Goal: Contribute content: Add original content to the website for others to see

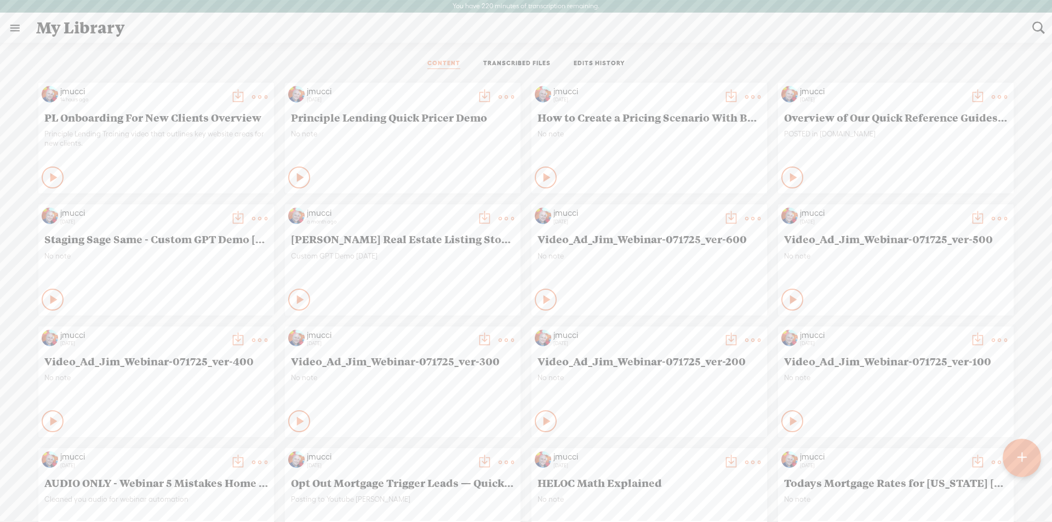
click at [49, 301] on icon at bounding box center [54, 299] width 11 height 11
click at [252, 215] on t at bounding box center [259, 218] width 15 height 15
click at [85, 236] on span "Staging Sage Same - Custom GPT Demo [DATE]:" at bounding box center [156, 238] width 224 height 13
click at [48, 299] on icon at bounding box center [53, 299] width 11 height 11
click at [252, 216] on t at bounding box center [259, 218] width 15 height 15
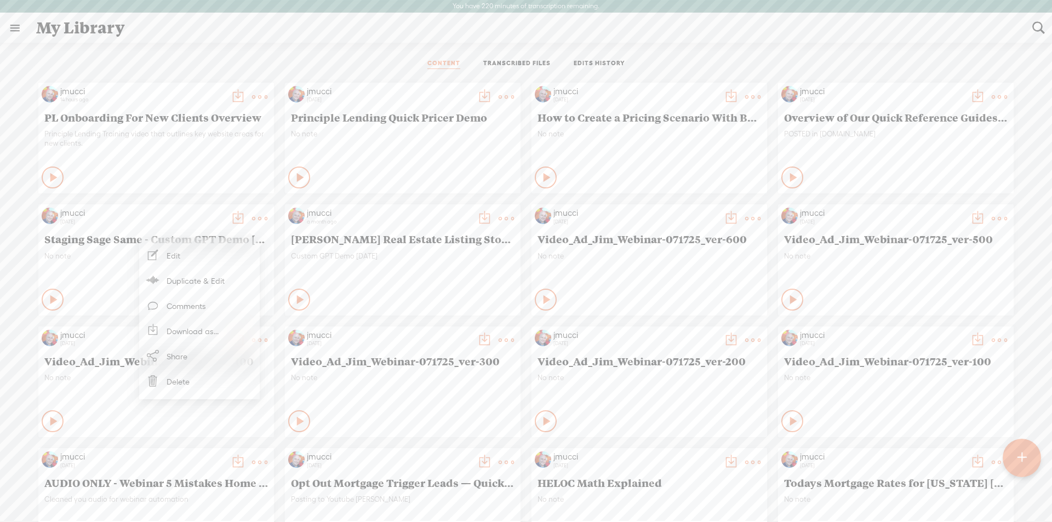
click at [168, 356] on link "Share" at bounding box center [200, 355] width 110 height 25
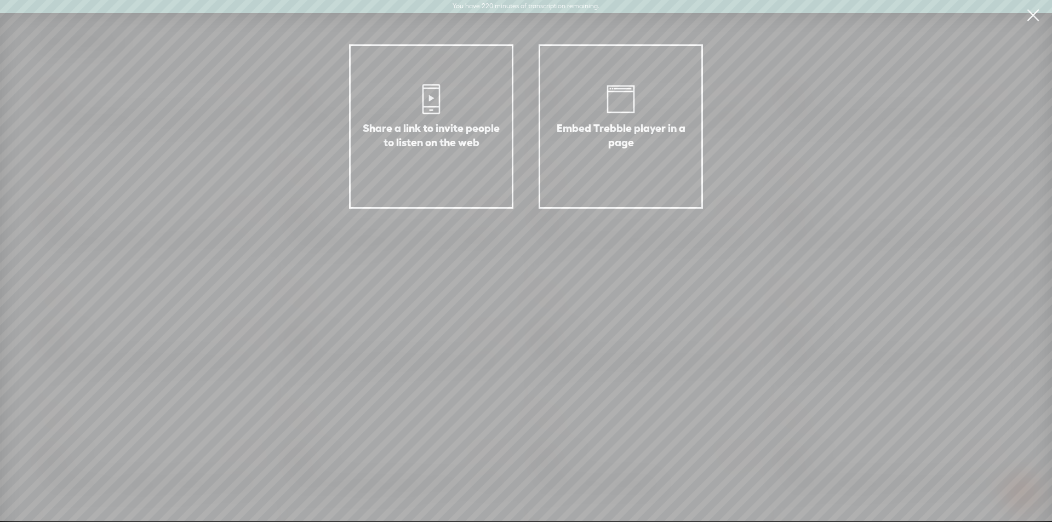
click at [437, 113] on icon at bounding box center [431, 99] width 33 height 33
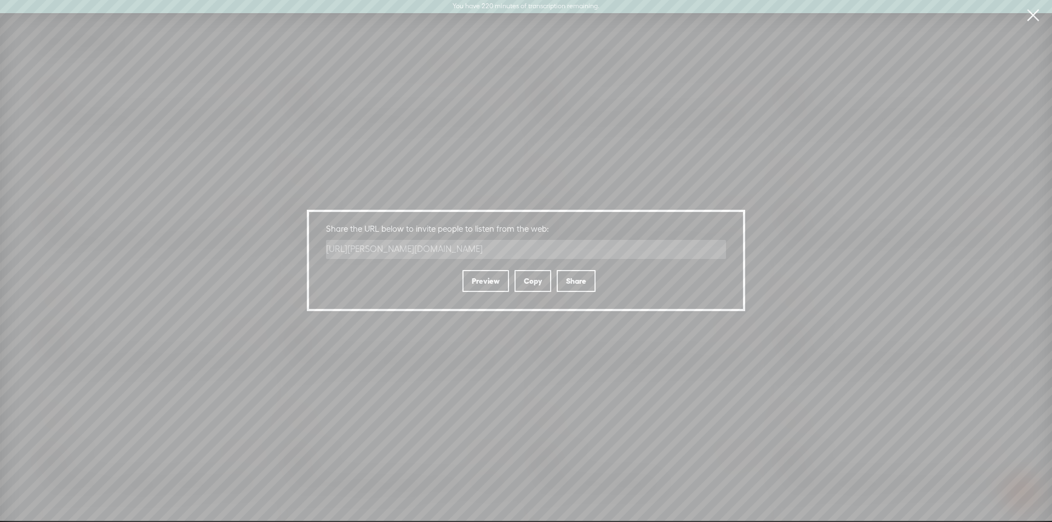
click at [187, 55] on div "Share a link to invite people to listen on the web Embed Trebble player in a pa…" at bounding box center [526, 260] width 1052 height 521
click at [1028, 17] on link at bounding box center [1032, 15] width 27 height 31
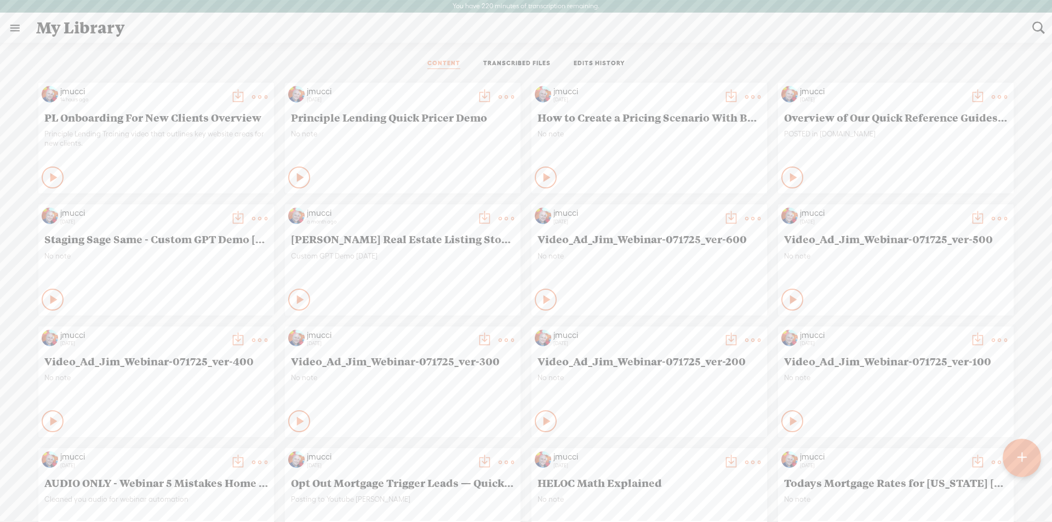
click at [252, 220] on t at bounding box center [259, 218] width 15 height 15
click at [183, 357] on link "Share" at bounding box center [200, 355] width 110 height 25
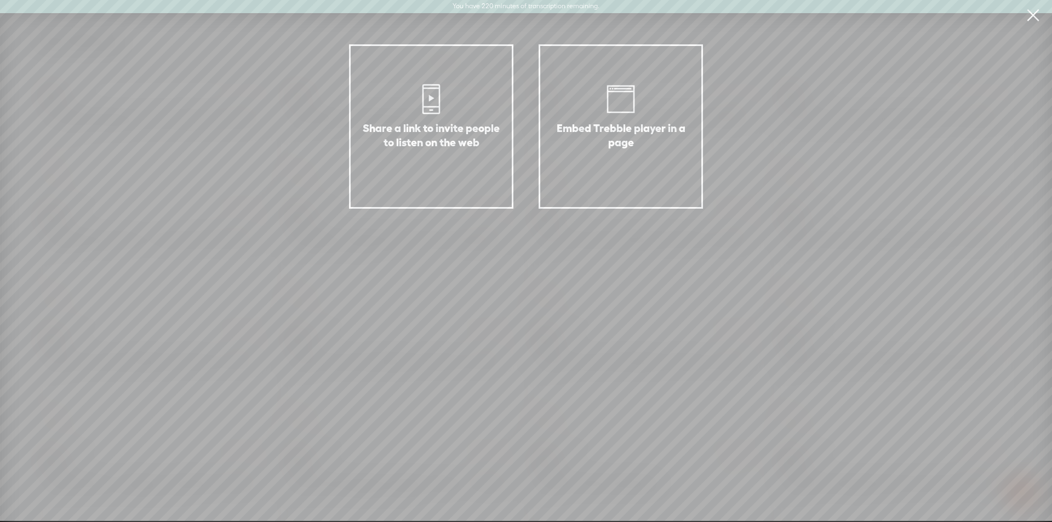
click at [625, 114] on icon at bounding box center [620, 99] width 33 height 33
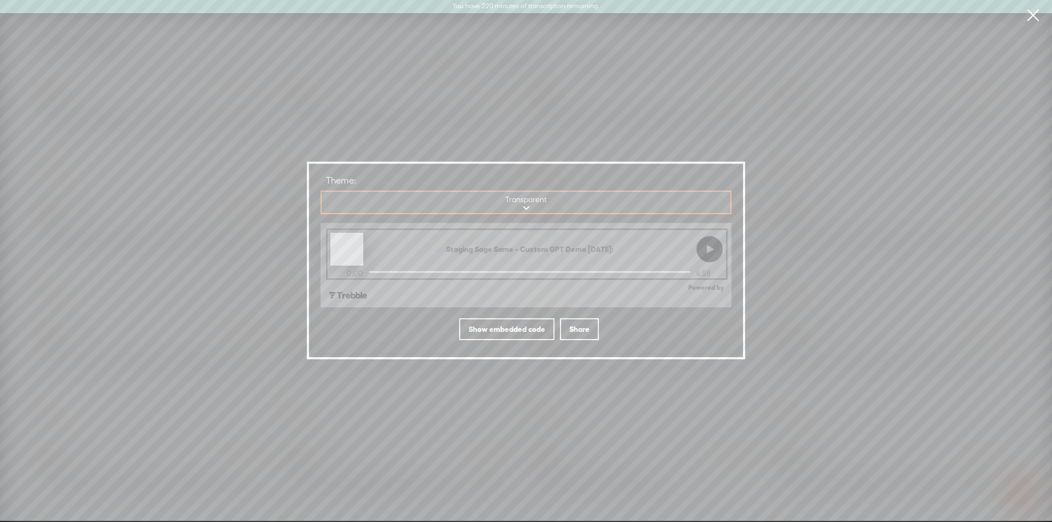
click at [531, 203] on select "Transparent Blurred cover art" at bounding box center [527, 203] width 410 height 22
click at [527, 206] on select "Transparent Blurred cover art" at bounding box center [527, 203] width 410 height 22
click at [523, 208] on select "Transparent Blurred cover art" at bounding box center [527, 203] width 410 height 22
click at [717, 254] on div at bounding box center [709, 249] width 27 height 33
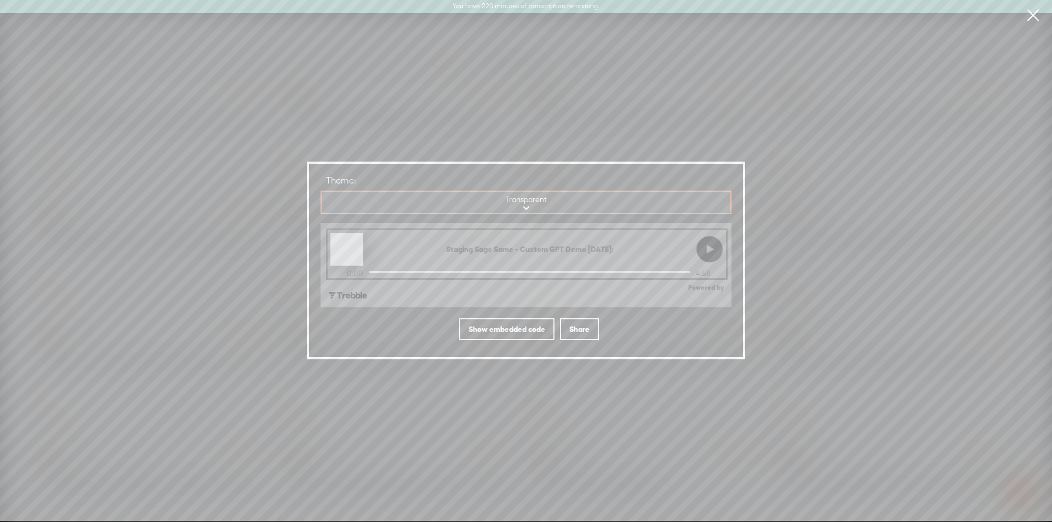
click at [1032, 18] on link at bounding box center [1032, 15] width 27 height 31
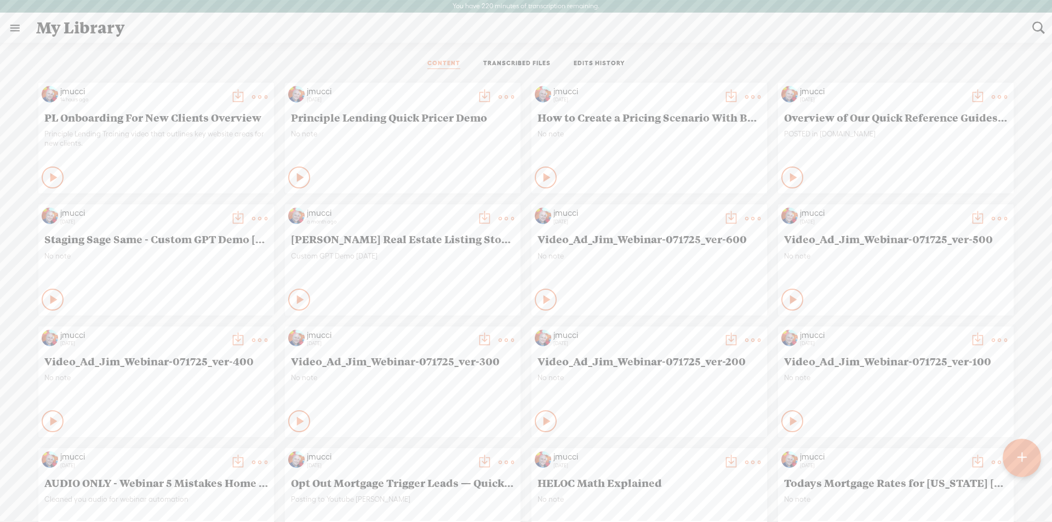
click at [230, 219] on t at bounding box center [237, 218] width 15 height 15
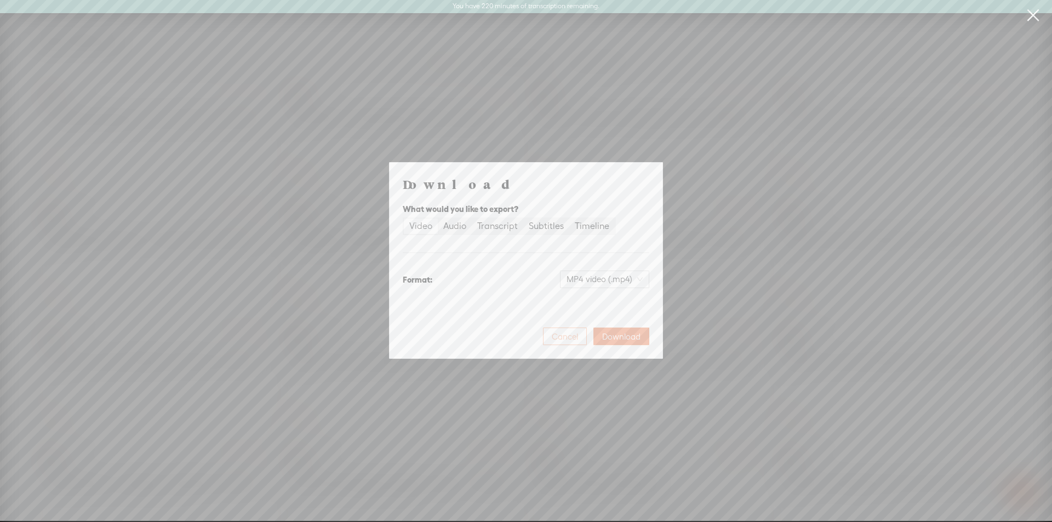
click at [556, 332] on span "Cancel" at bounding box center [565, 336] width 26 height 11
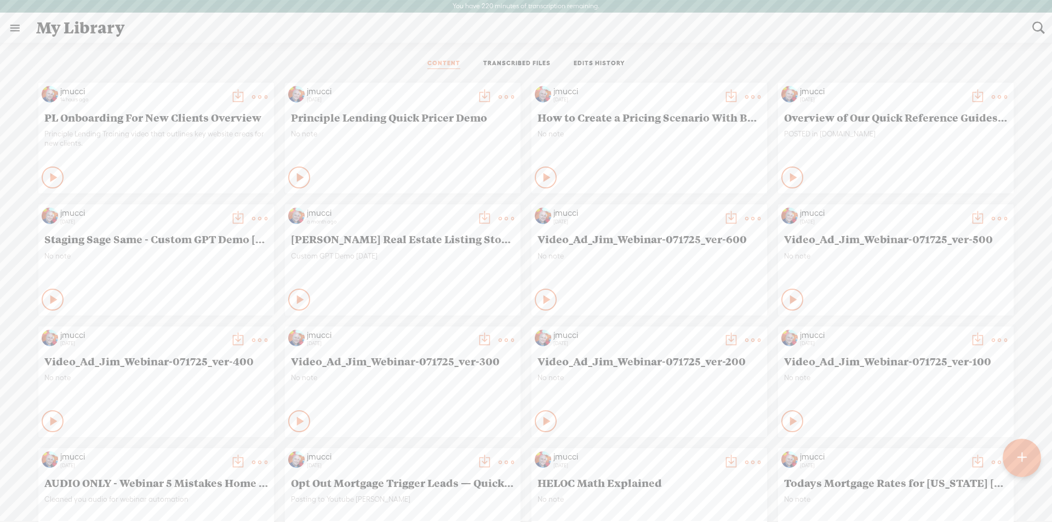
click at [1038, 29] on t at bounding box center [1038, 28] width 14 height 14
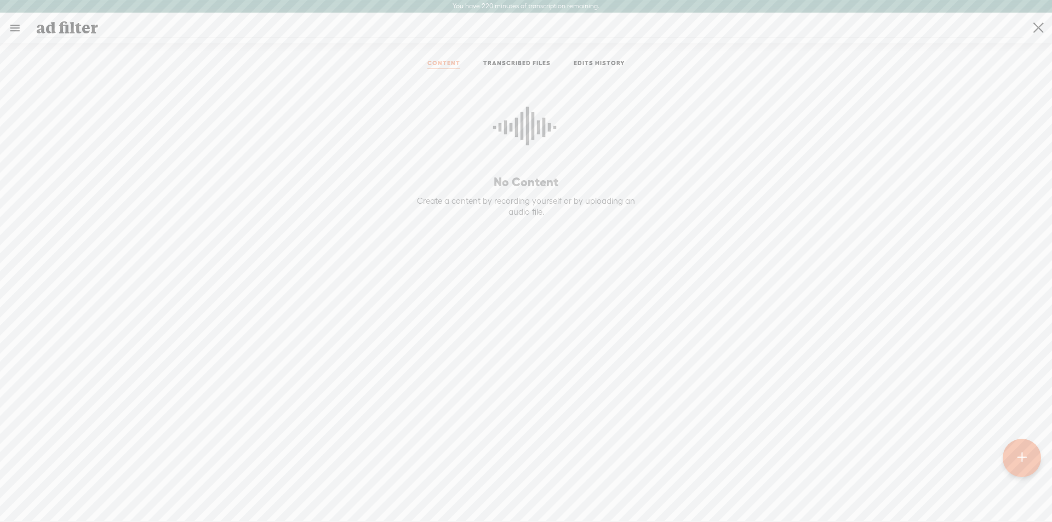
type input "ad filter"
click at [1040, 31] on t at bounding box center [1038, 28] width 10 height 28
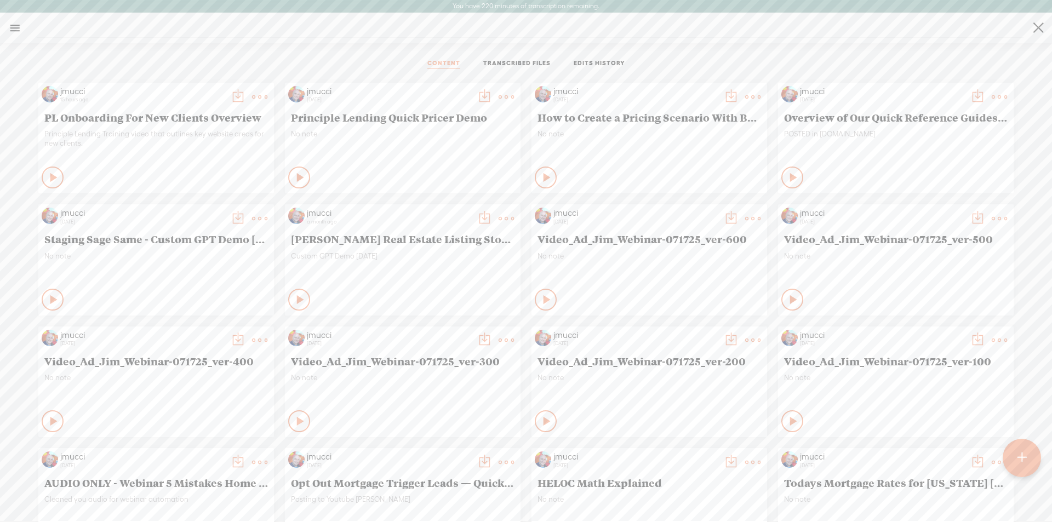
click at [1022, 453] on t at bounding box center [1021, 458] width 9 height 24
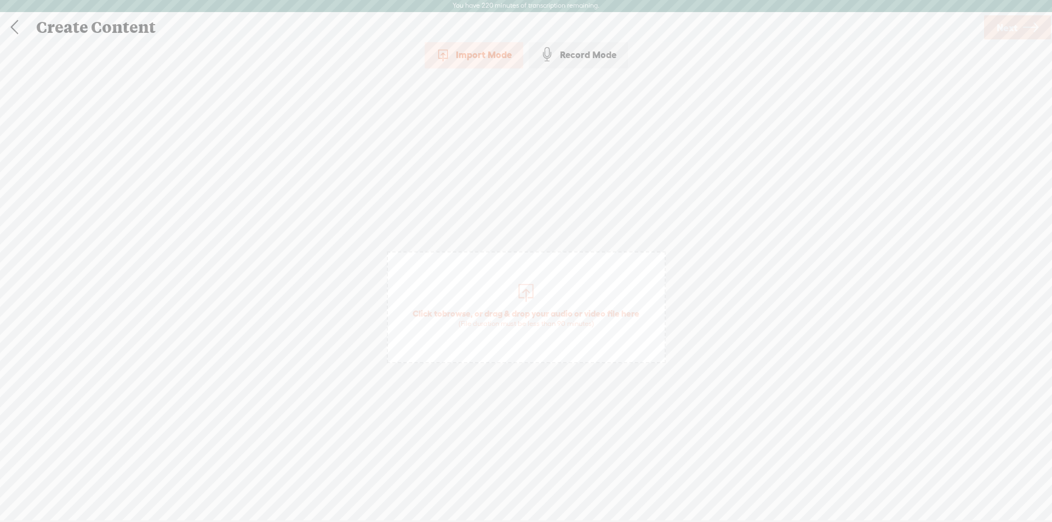
click at [465, 56] on div "Import Mode" at bounding box center [474, 54] width 99 height 27
click at [520, 283] on div at bounding box center [526, 291] width 22 height 22
click at [1006, 35] on span "Next" at bounding box center [1007, 28] width 21 height 28
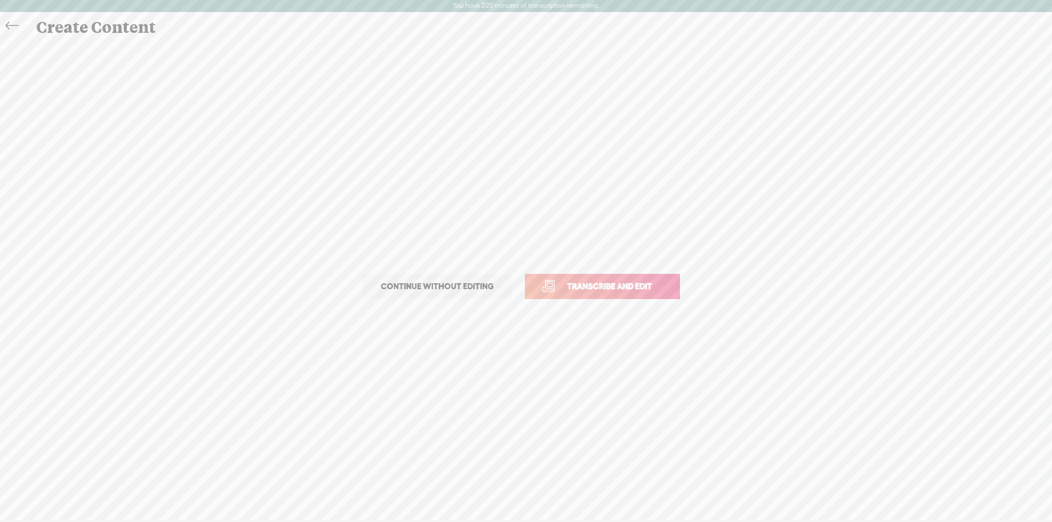
click at [602, 288] on span "Transcribe and edit" at bounding box center [610, 286] width 108 height 13
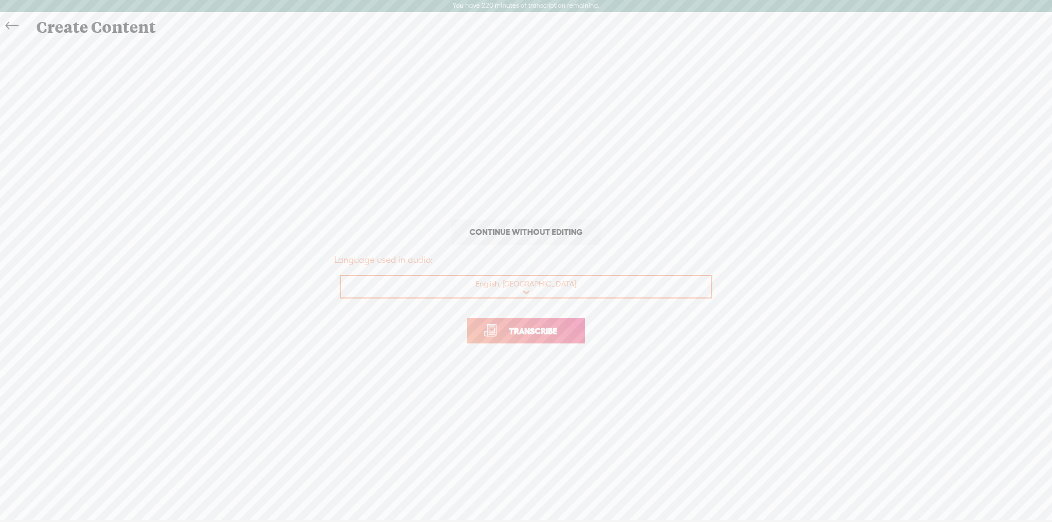
click at [541, 330] on span "Transcribe" at bounding box center [532, 331] width 71 height 13
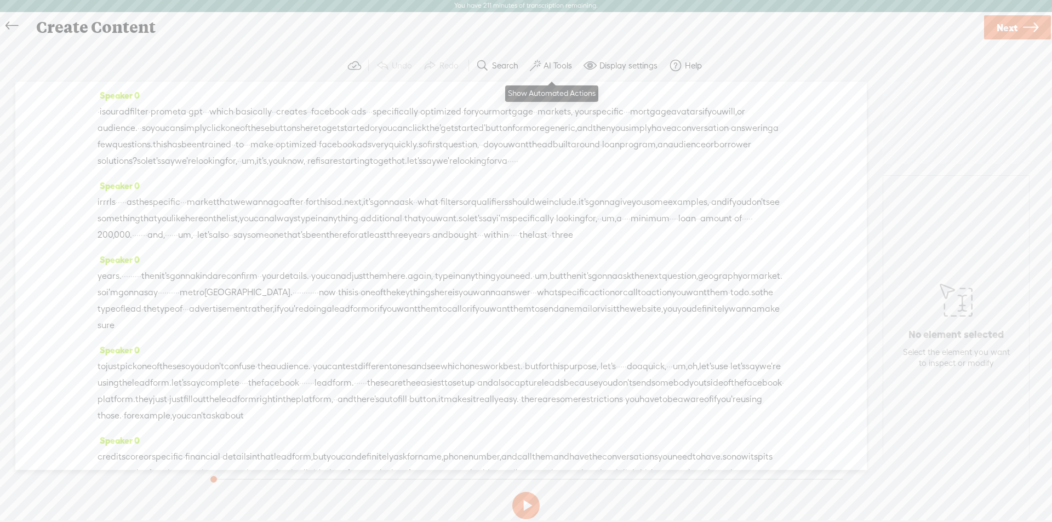
click at [557, 67] on label "AI Tools" at bounding box center [557, 65] width 28 height 11
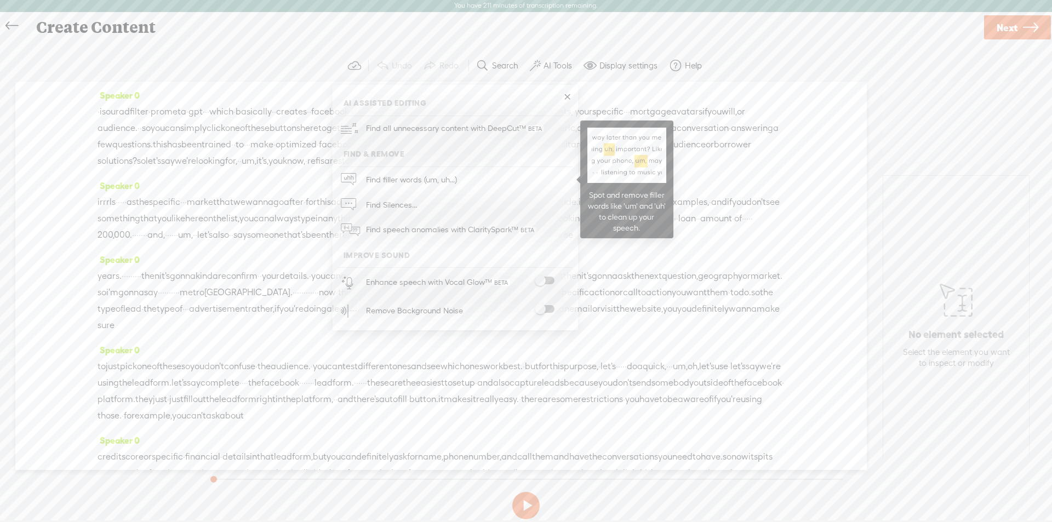
click at [394, 179] on span "Find filler words (um, uh...)" at bounding box center [411, 179] width 99 height 25
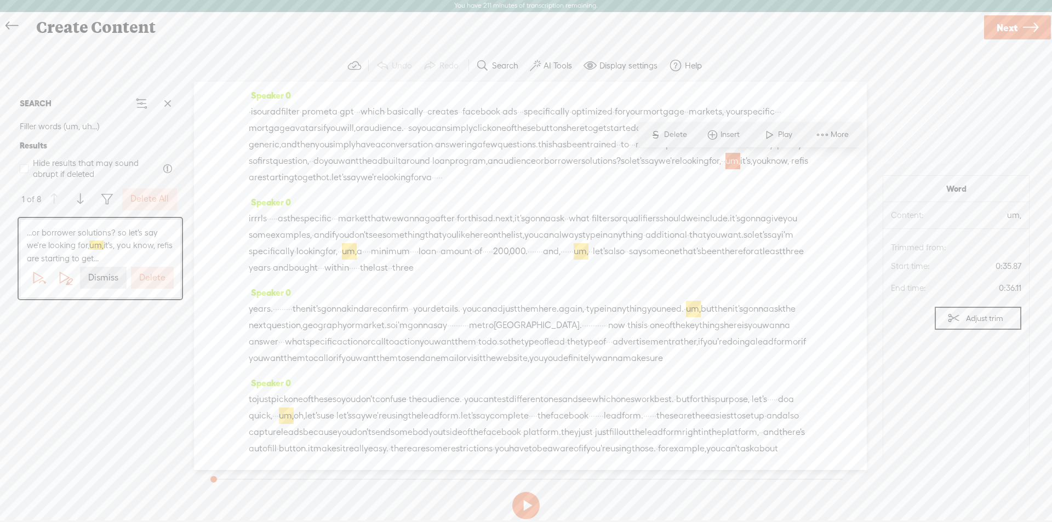
scroll to position [22, 0]
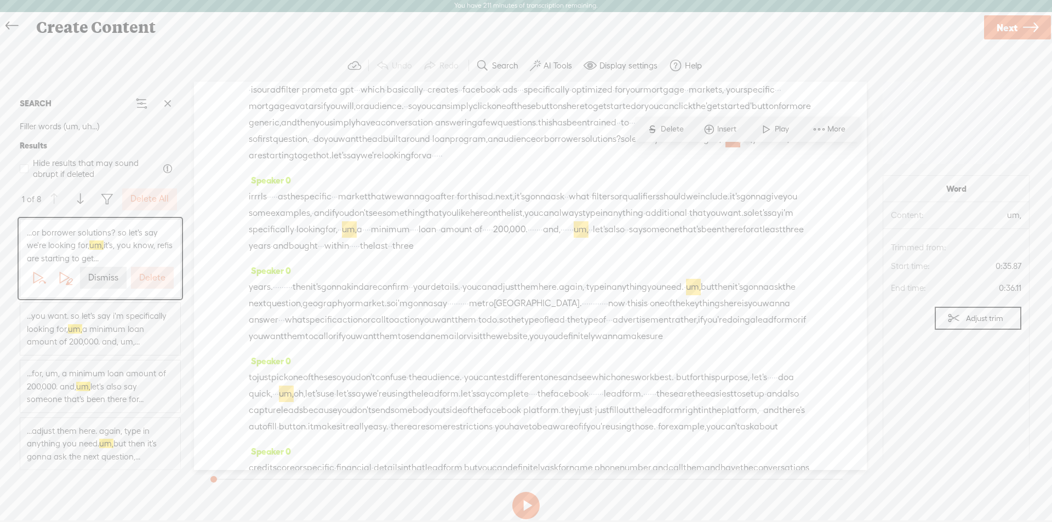
click at [147, 197] on label "Delete All" at bounding box center [149, 199] width 38 height 12
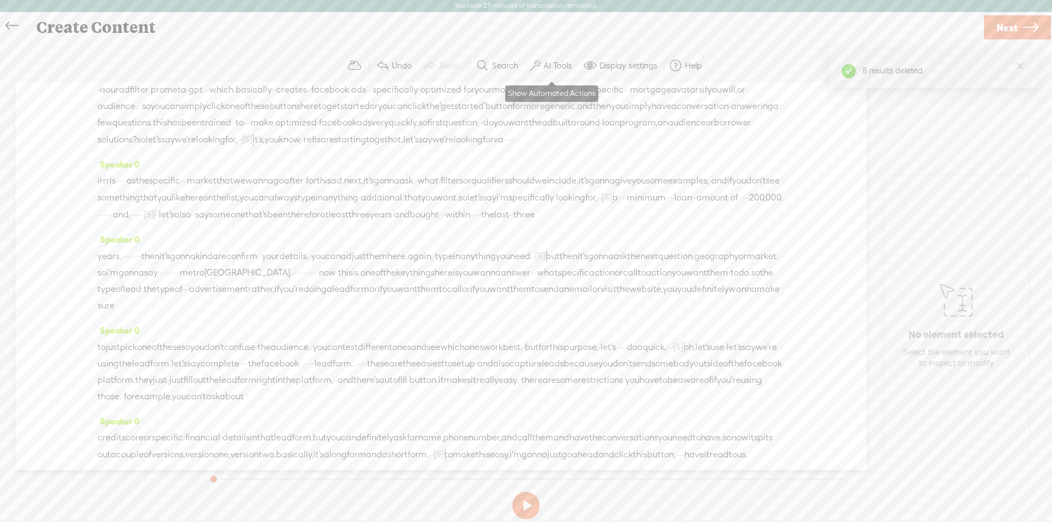
click at [547, 65] on label "AI Tools" at bounding box center [557, 65] width 28 height 11
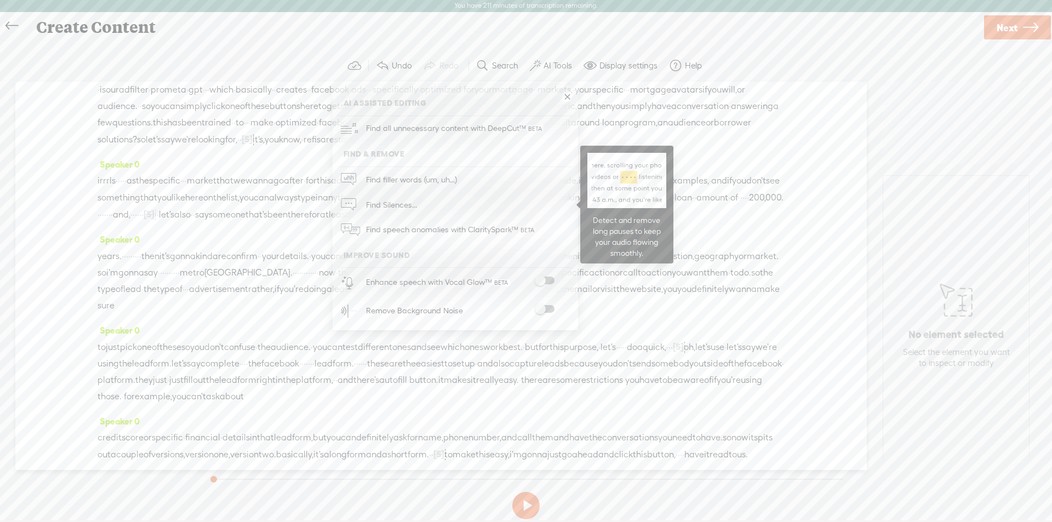
click at [388, 205] on span "Find Silences..." at bounding box center [391, 204] width 59 height 25
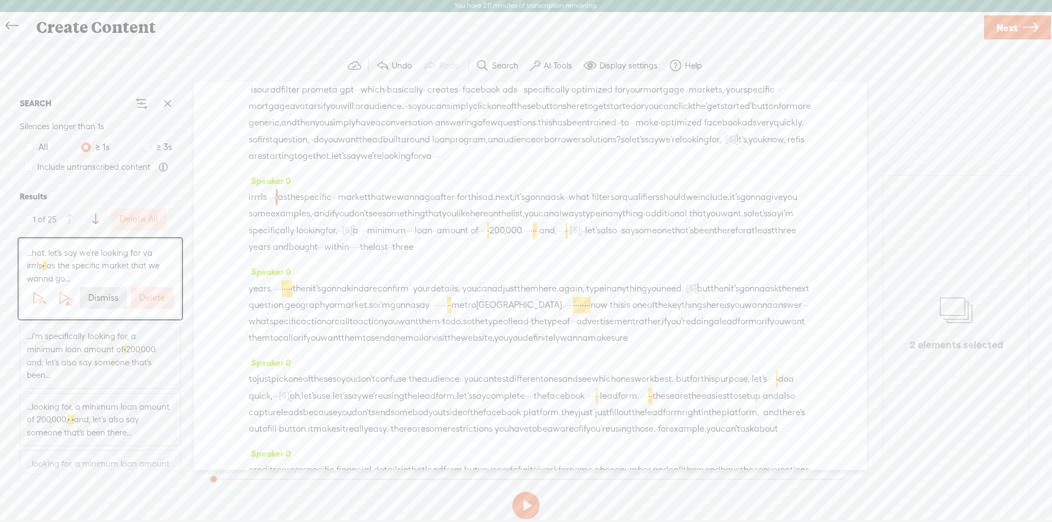
scroll to position [96, 0]
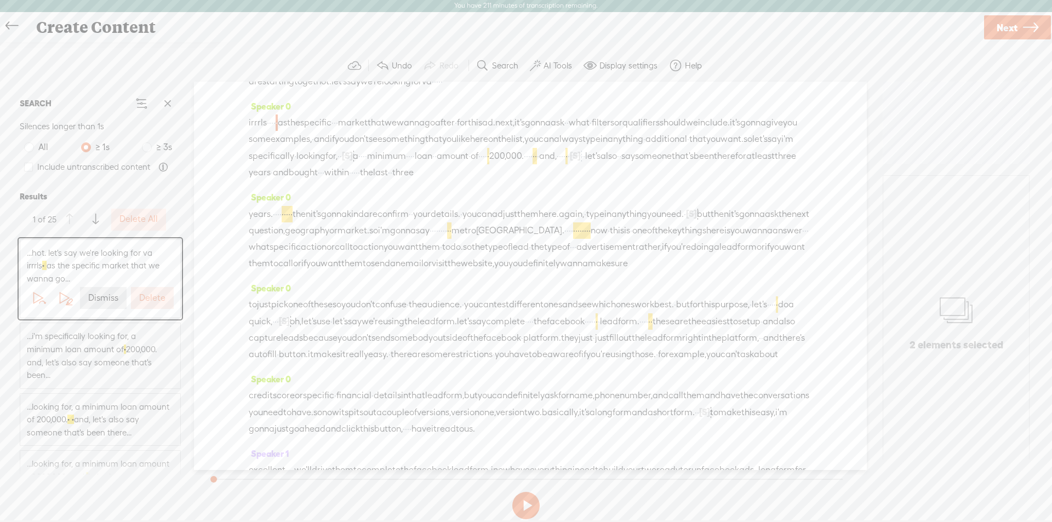
click at [148, 220] on label "Delete All" at bounding box center [138, 220] width 38 height 12
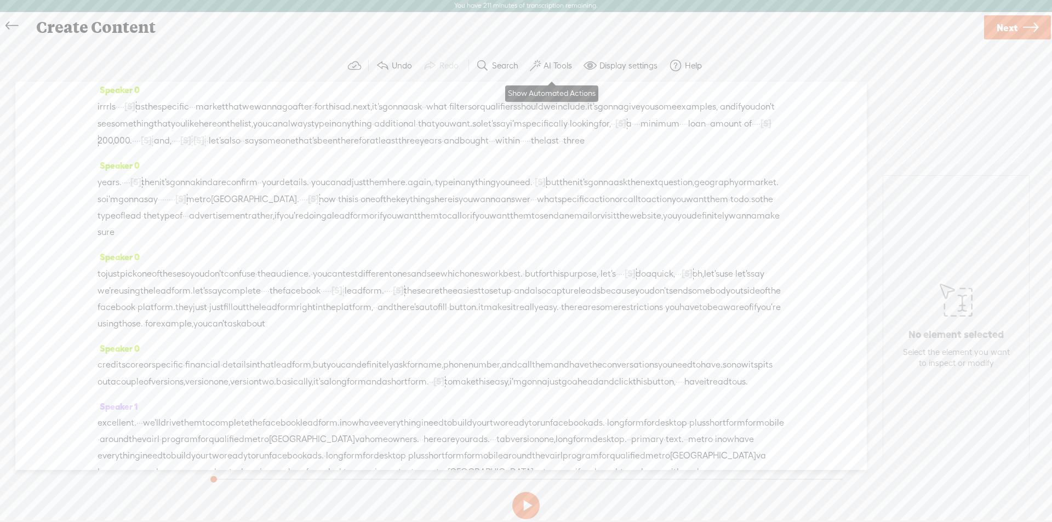
click at [554, 63] on label "AI Tools" at bounding box center [557, 65] width 28 height 11
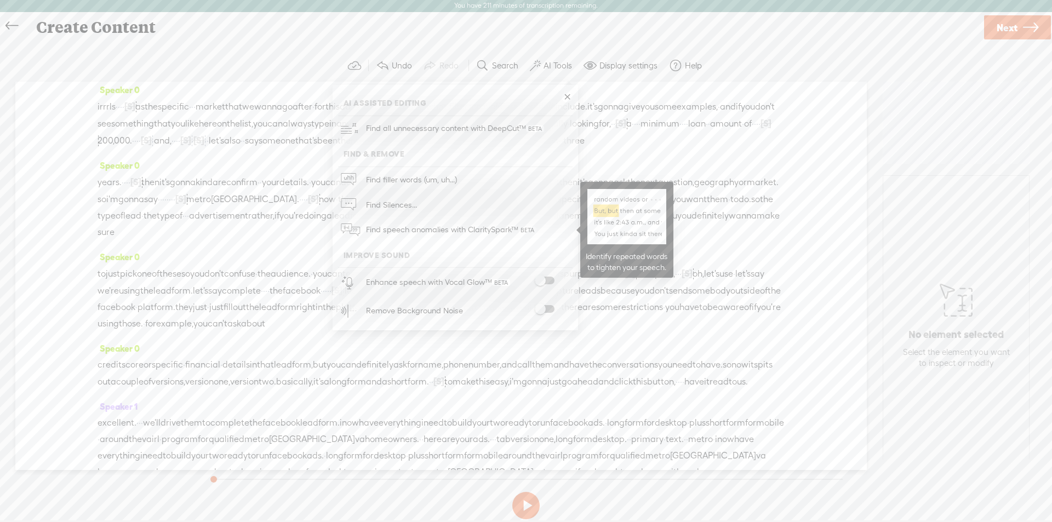
click at [404, 228] on span "Find speech anomalies with ClaritySpark™" at bounding box center [451, 230] width 178 height 26
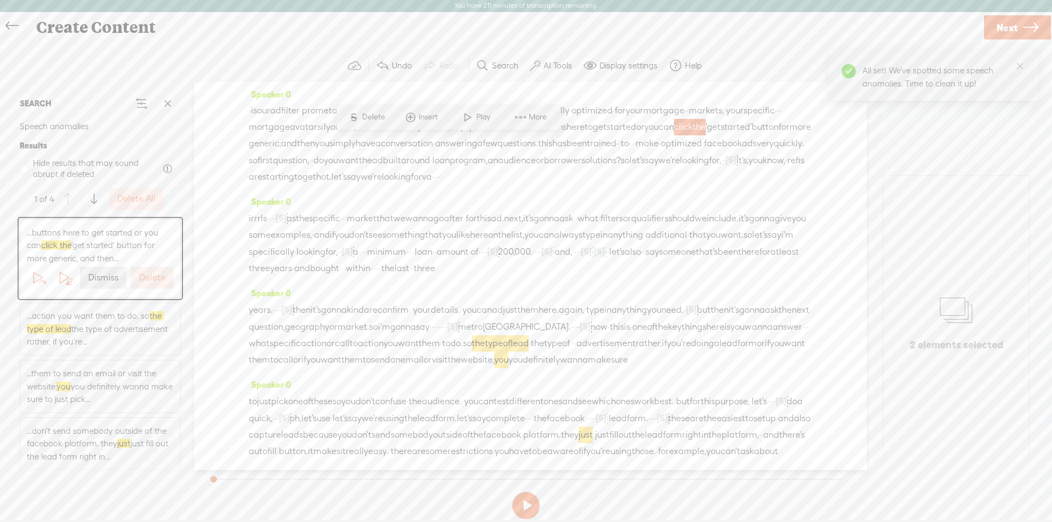
scroll to position [0, 0]
click at [101, 278] on label "Dismiss" at bounding box center [103, 278] width 30 height 12
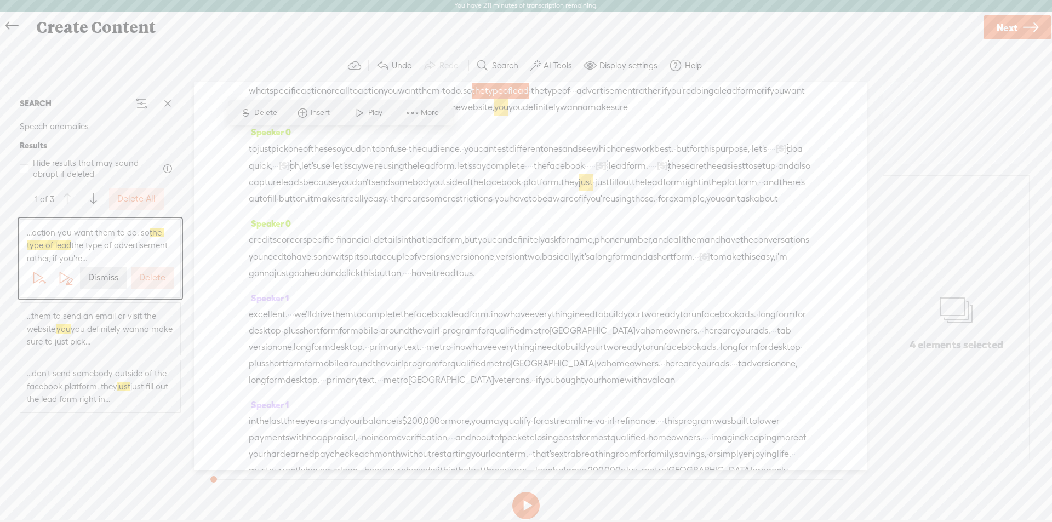
scroll to position [255, 0]
click at [266, 113] on span "Delete" at bounding box center [267, 112] width 26 height 11
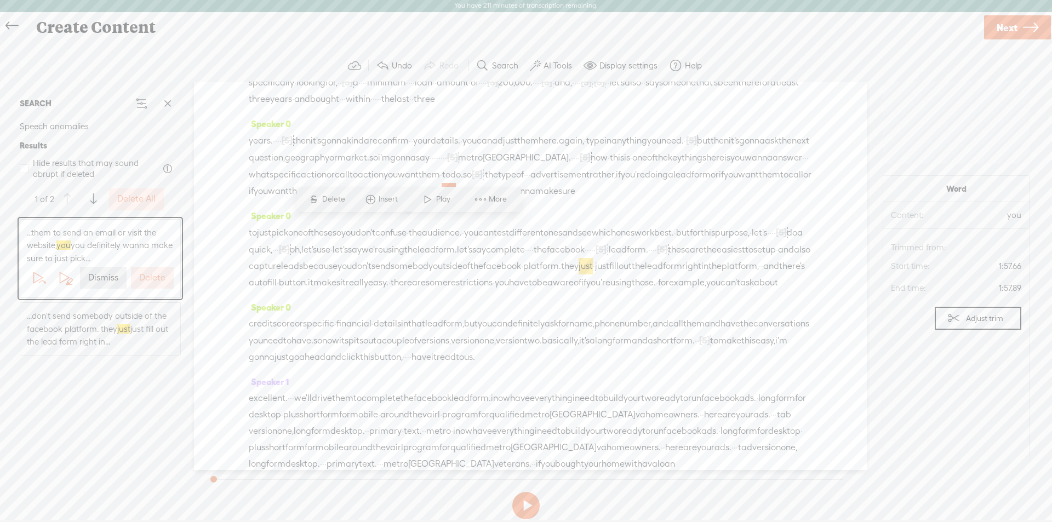
scroll to position [163, 0]
click at [450, 191] on span "do." at bounding box center [456, 182] width 13 height 16
click at [589, 191] on span "rather," at bounding box center [602, 182] width 26 height 16
click at [364, 205] on span "Delete" at bounding box center [373, 206] width 26 height 11
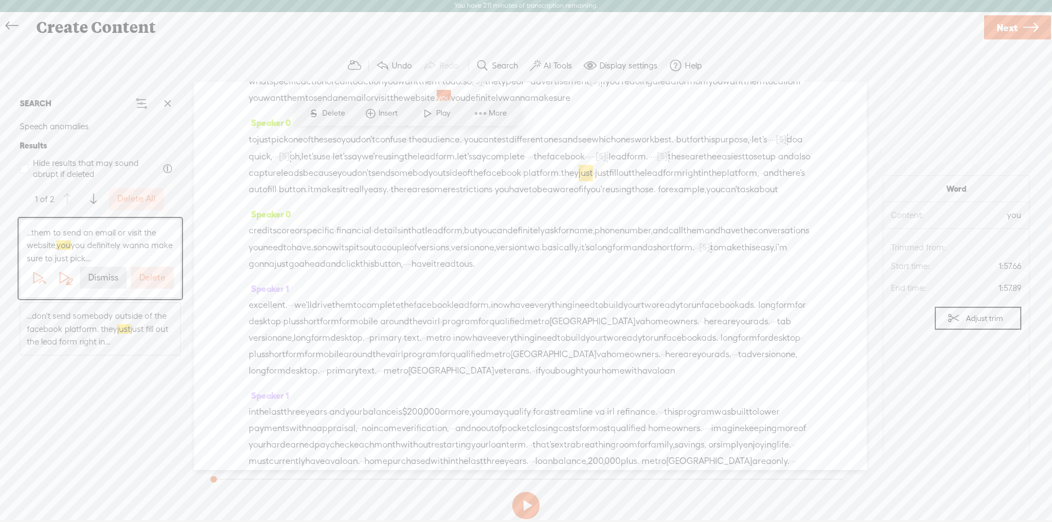
scroll to position [272, 0]
click at [483, 64] on span "metro" at bounding box center [470, 56] width 25 height 16
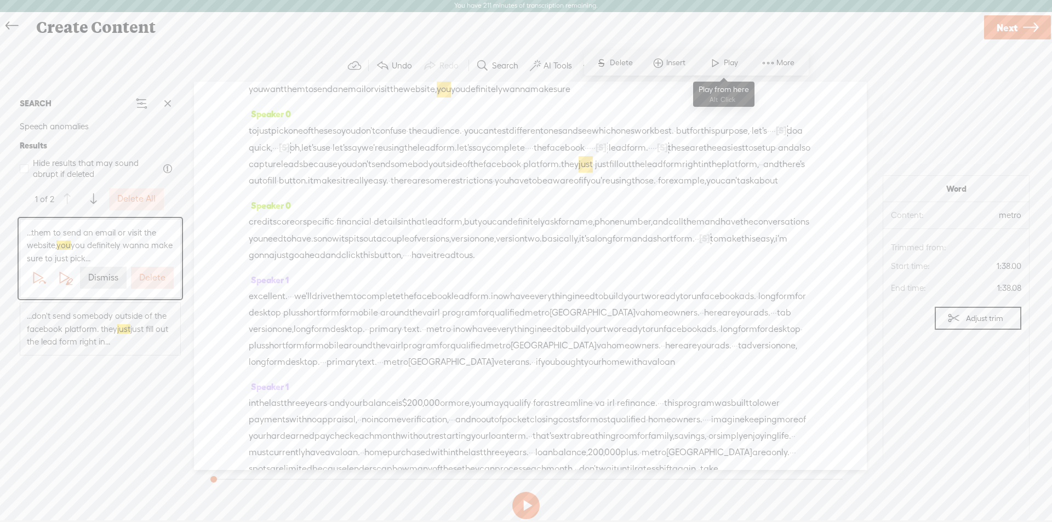
click at [726, 55] on span "Play" at bounding box center [723, 63] width 55 height 20
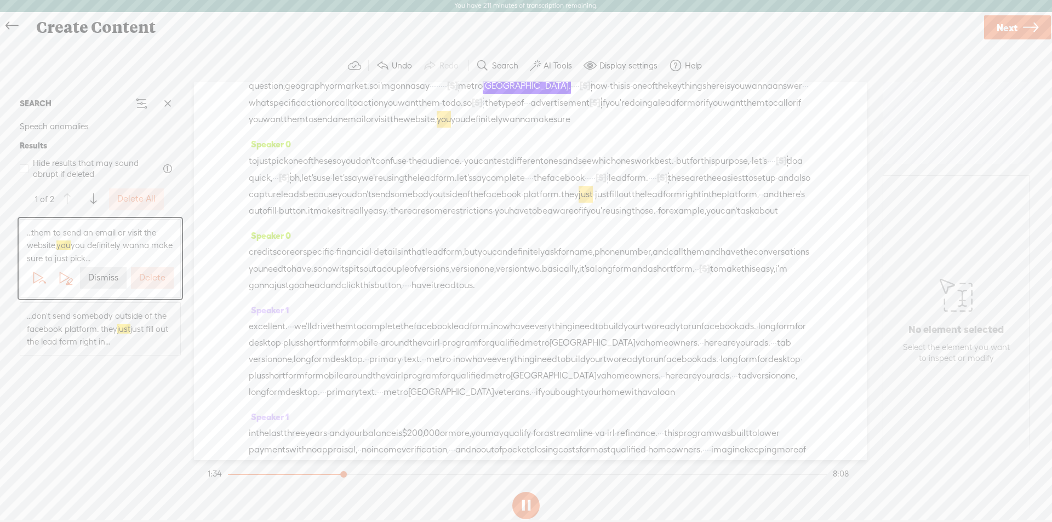
scroll to position [222, 0]
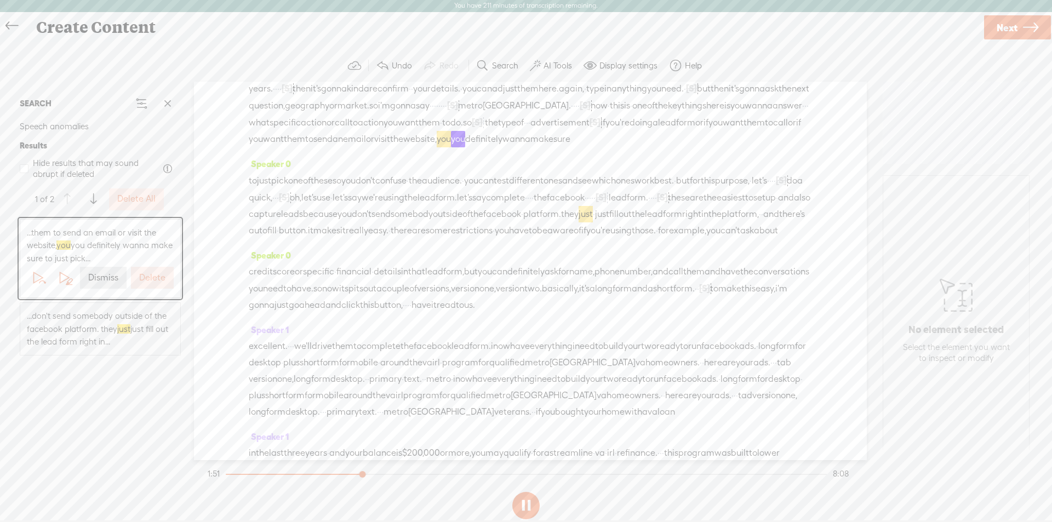
click at [498, 131] on span "type" at bounding box center [507, 122] width 18 height 16
click at [253, 145] on span "Delete" at bounding box center [254, 146] width 26 height 11
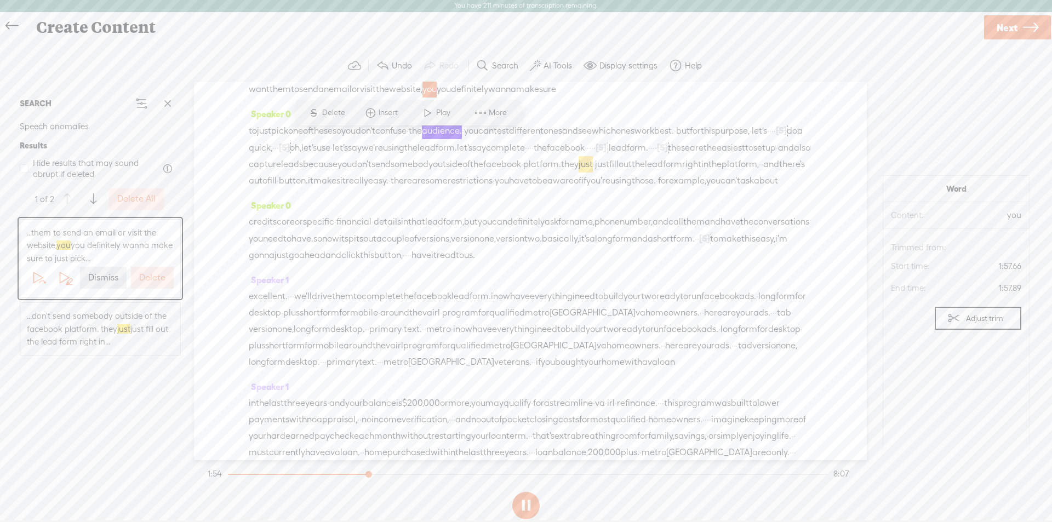
click at [575, 64] on span "·" at bounding box center [574, 56] width 2 height 16
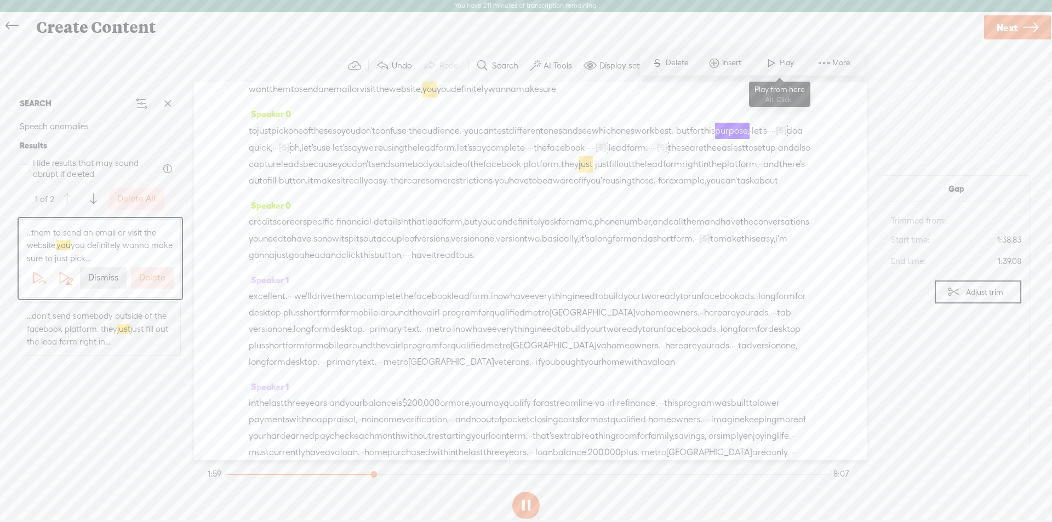
click at [774, 59] on span at bounding box center [771, 63] width 16 height 20
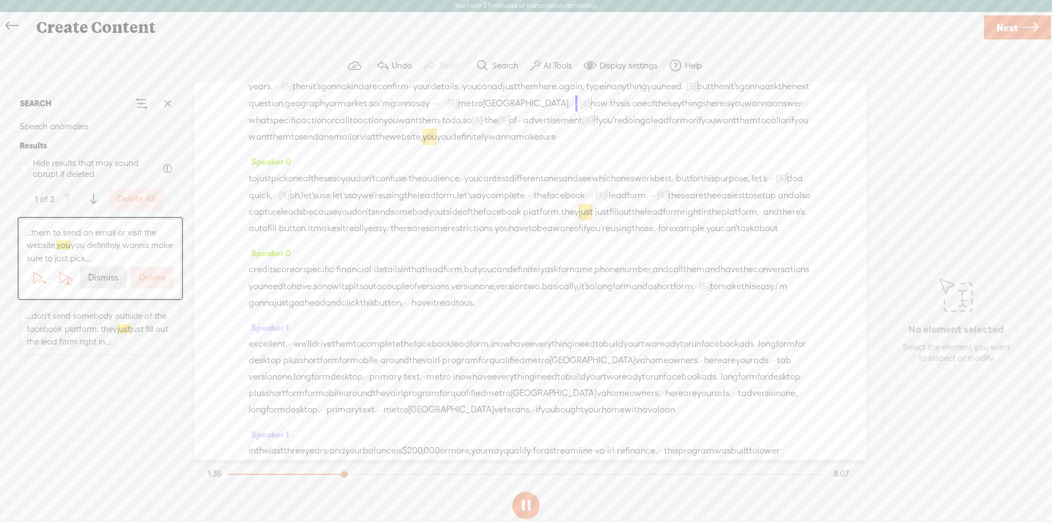
scroll to position [222, 0]
click at [483, 114] on span "metro" at bounding box center [470, 106] width 25 height 16
click at [525, 512] on button at bounding box center [525, 505] width 27 height 27
click at [610, 114] on span "this" at bounding box center [617, 106] width 14 height 16
drag, startPoint x: 304, startPoint y: 157, endPoint x: 279, endPoint y: 157, distance: 24.1
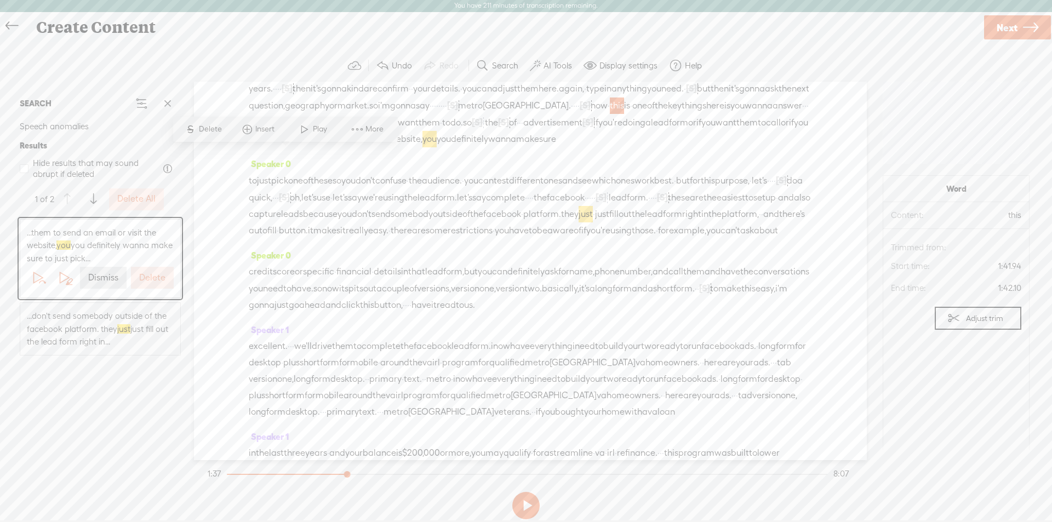
click at [279, 147] on div "years. · · · · [S] · · · · · then it's gonna kinda reconfirm · · your details. …" at bounding box center [530, 113] width 563 height 67
click at [202, 131] on span "Delete" at bounding box center [212, 129] width 26 height 11
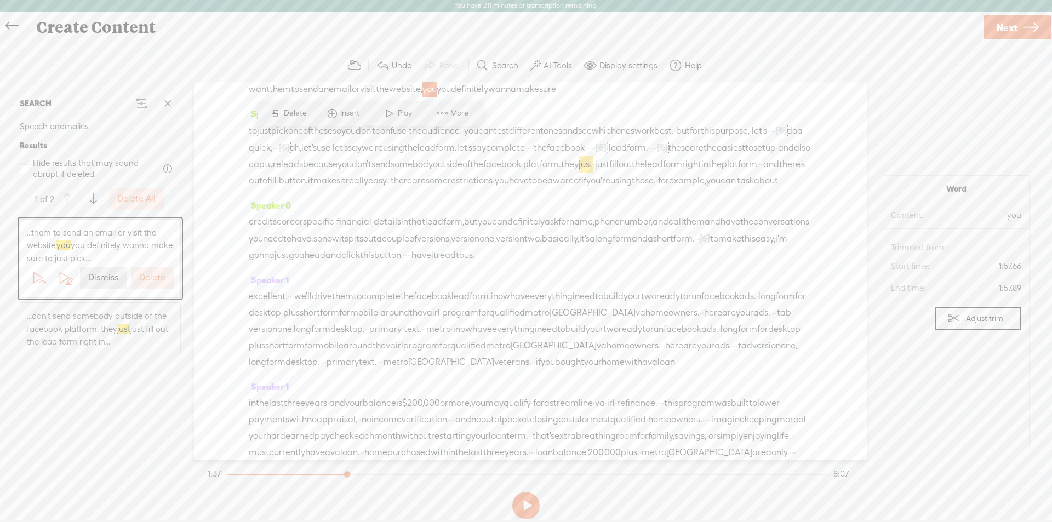
scroll to position [273, 0]
click at [800, 97] on div "years. · · · · [S] · · · · · then it's gonna kinda reconfirm · · your details. …" at bounding box center [530, 63] width 563 height 67
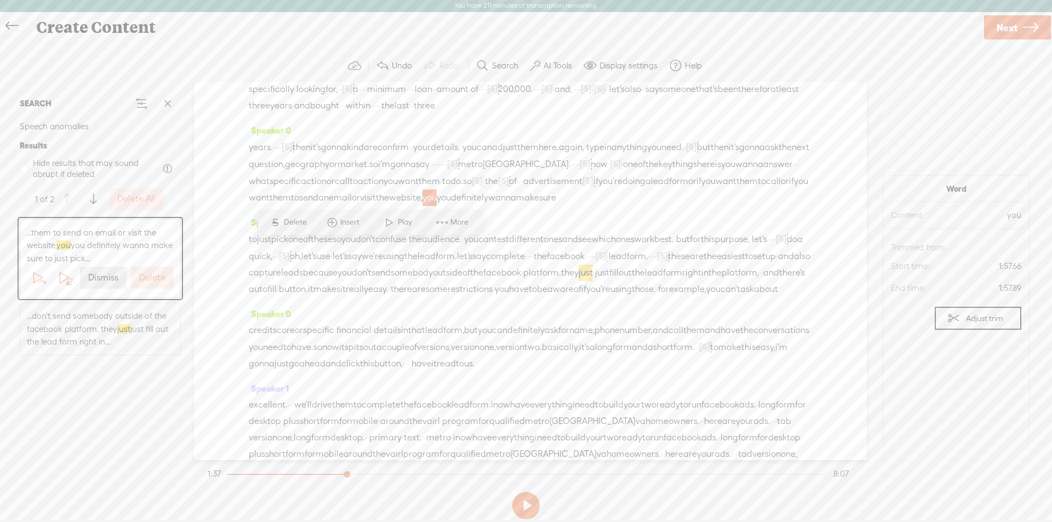
scroll to position [163, 0]
drag, startPoint x: 426, startPoint y: 215, endPoint x: 246, endPoint y: 185, distance: 182.2
click at [300, 184] on section "SEARCH Speech anomalies Results Hide results that may sound abrupt if deleted 1…" at bounding box center [526, 271] width 1030 height 379
click at [523, 190] on span "advertisement" at bounding box center [552, 182] width 59 height 16
click at [290, 202] on span "S" at bounding box center [282, 206] width 16 height 20
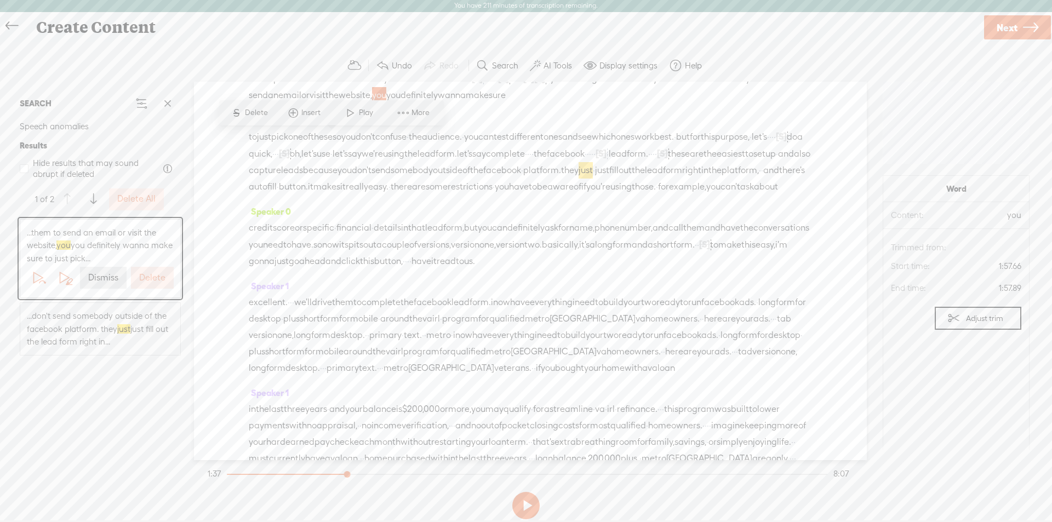
scroll to position [273, 0]
click at [450, 81] on span "to" at bounding box center [446, 72] width 8 height 16
click at [485, 81] on span "the" at bounding box center [491, 72] width 13 height 16
click at [214, 96] on span "Delete" at bounding box center [218, 96] width 26 height 11
click at [419, 81] on span "want" at bounding box center [408, 72] width 21 height 16
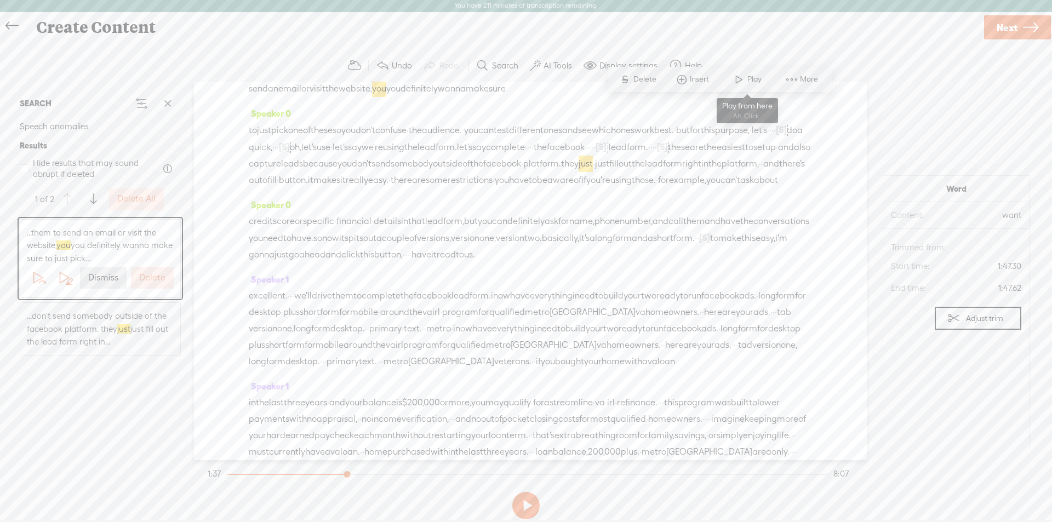
click at [745, 76] on span at bounding box center [739, 80] width 16 height 20
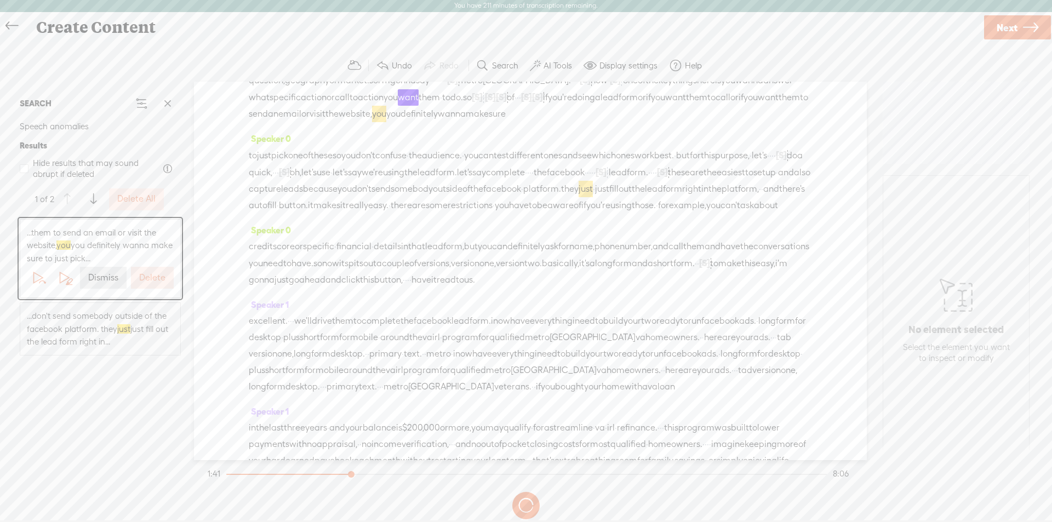
scroll to position [239, 0]
click at [270, 114] on span "what" at bounding box center [259, 106] width 21 height 16
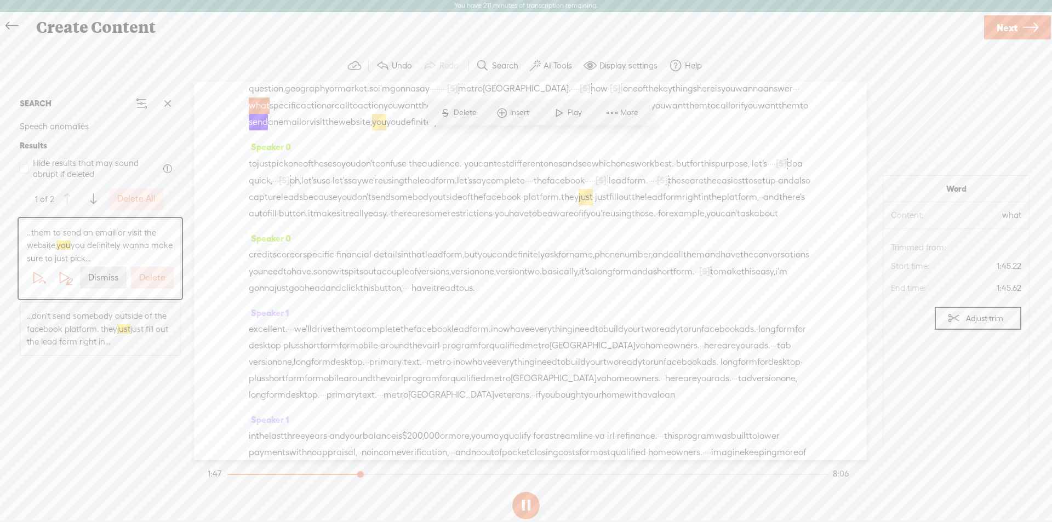
click at [568, 111] on span "Play" at bounding box center [576, 112] width 17 height 11
click at [735, 97] on span "wanna" at bounding box center [749, 89] width 28 height 16
click at [514, 509] on button at bounding box center [525, 505] width 27 height 27
drag, startPoint x: 261, startPoint y: 157, endPoint x: 248, endPoint y: 157, distance: 13.2
click at [248, 157] on div "Speaker 0 · is our adfilter · pro meta · gpt · · · which · basically · · create…" at bounding box center [530, 271] width 673 height 379
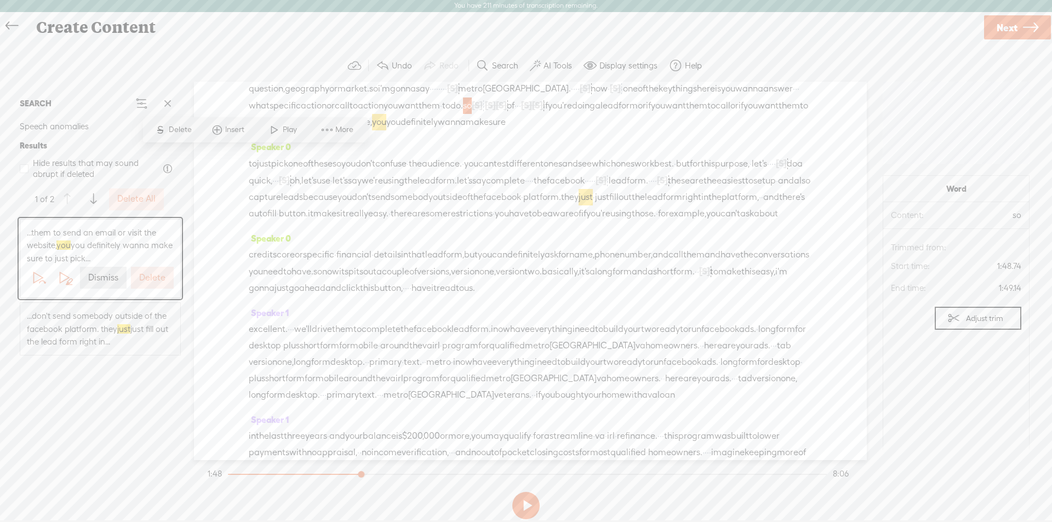
click at [507, 114] on span "of" at bounding box center [511, 106] width 8 height 16
click at [250, 131] on span "Delete" at bounding box center [245, 129] width 26 height 11
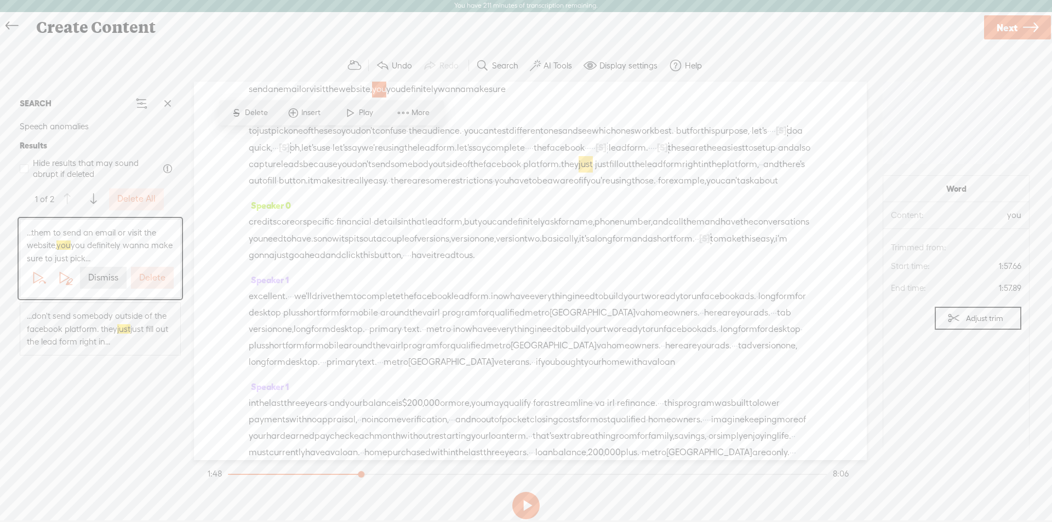
scroll to position [273, 0]
click at [522, 81] on span "·" at bounding box center [523, 72] width 2 height 16
click at [270, 81] on span "what" at bounding box center [259, 72] width 21 height 16
click at [565, 75] on span at bounding box center [559, 80] width 16 height 20
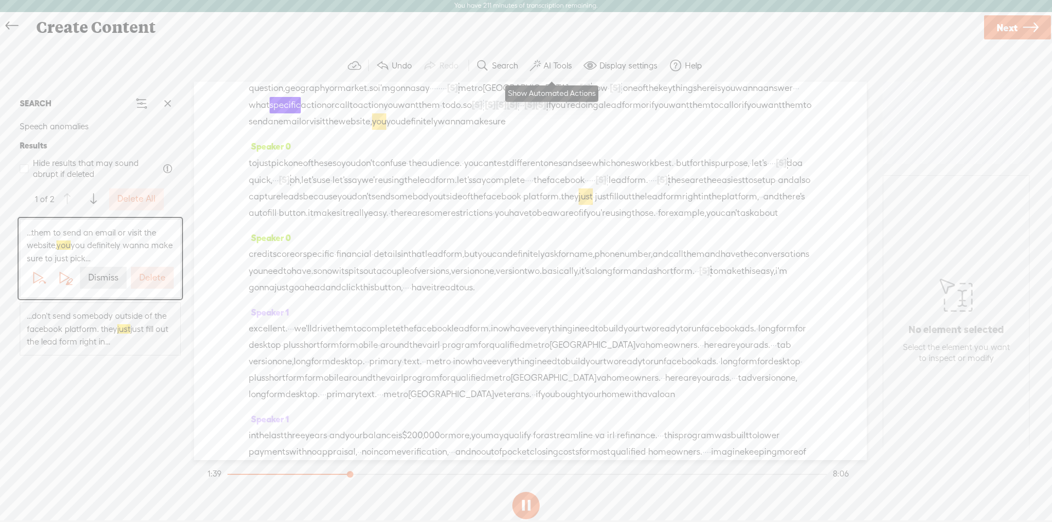
scroll to position [239, 0]
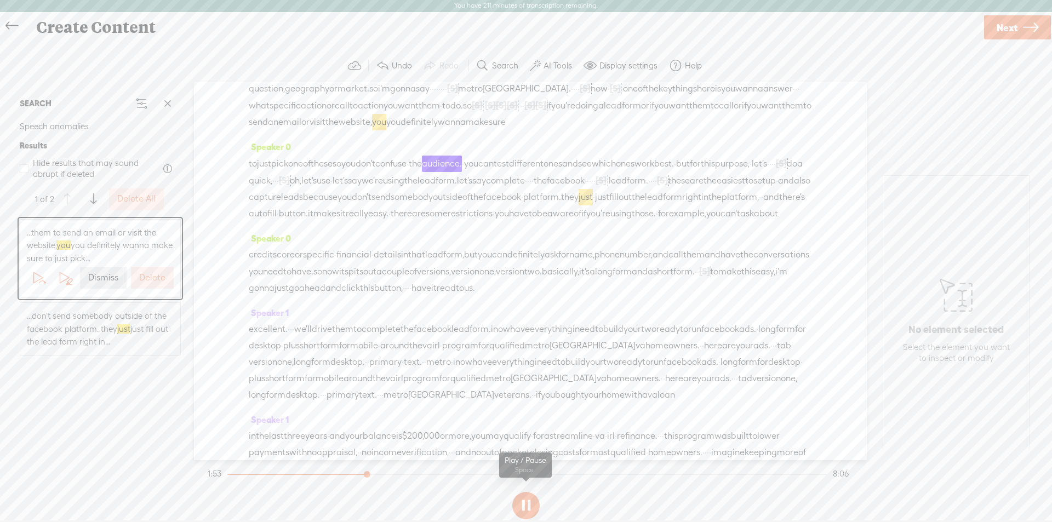
click at [519, 505] on button at bounding box center [525, 505] width 27 height 27
click at [372, 130] on span "you" at bounding box center [379, 122] width 14 height 16
click at [242, 145] on span "S" at bounding box center [236, 146] width 16 height 20
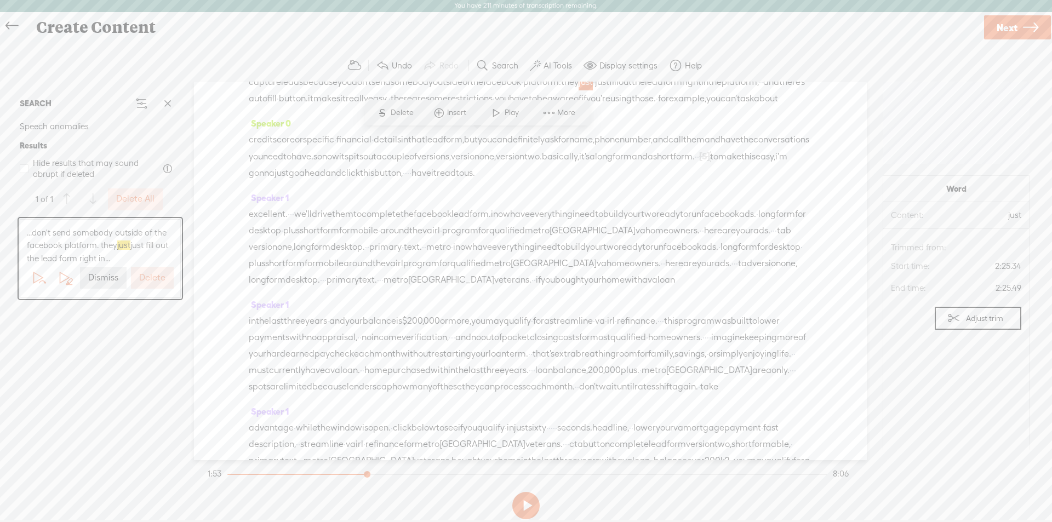
scroll to position [365, 0]
click at [150, 276] on label "Delete" at bounding box center [152, 278] width 26 height 12
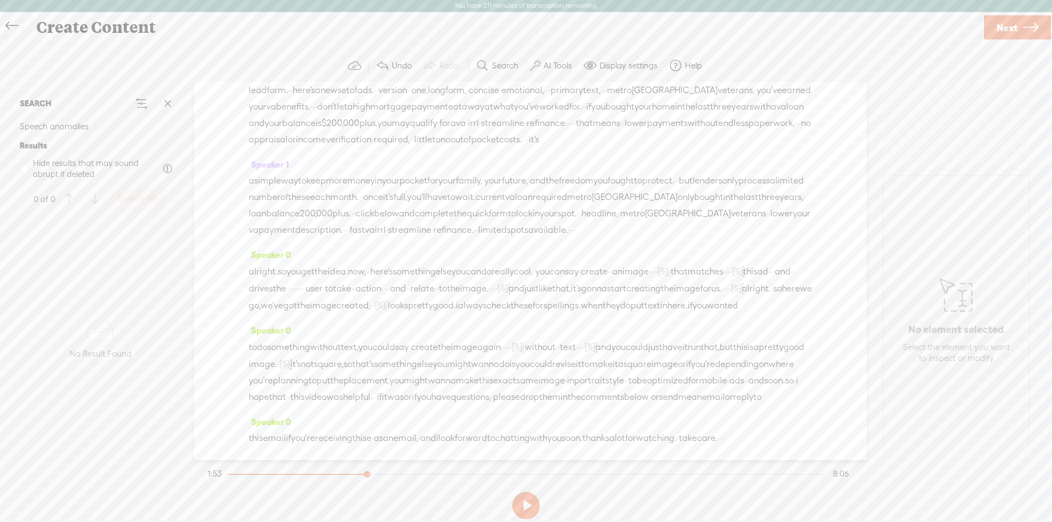
scroll to position [1215, 0]
drag, startPoint x: 366, startPoint y: 476, endPoint x: 552, endPoint y: 477, distance: 186.3
click at [552, 477] on div at bounding box center [554, 475] width 25 height 25
click at [526, 503] on button at bounding box center [525, 505] width 27 height 27
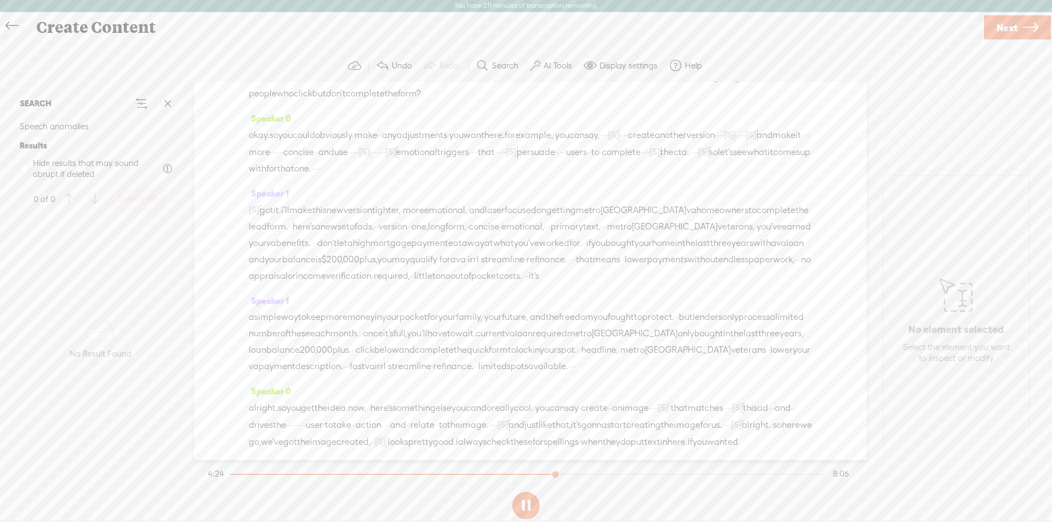
scroll to position [793, 0]
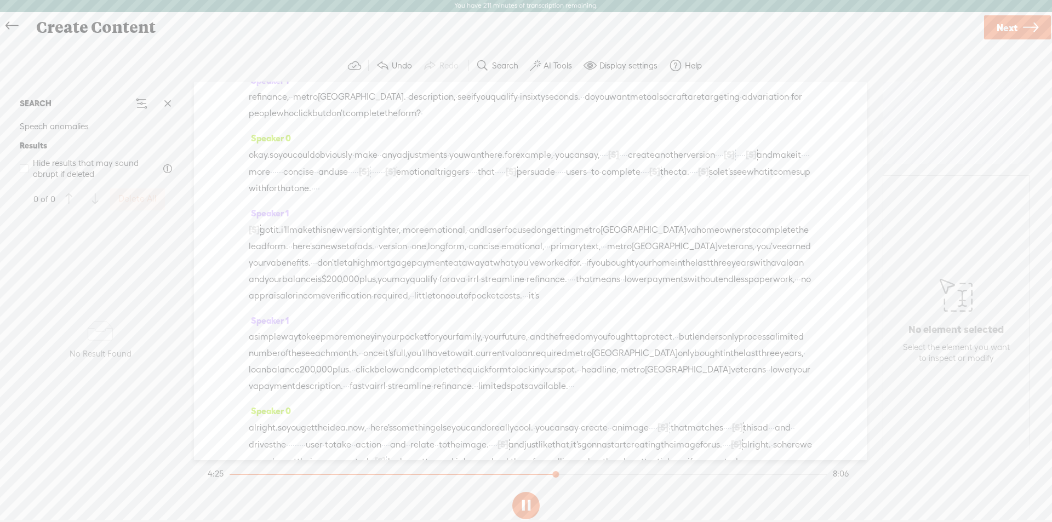
click at [406, 474] on div at bounding box center [393, 474] width 326 height 1
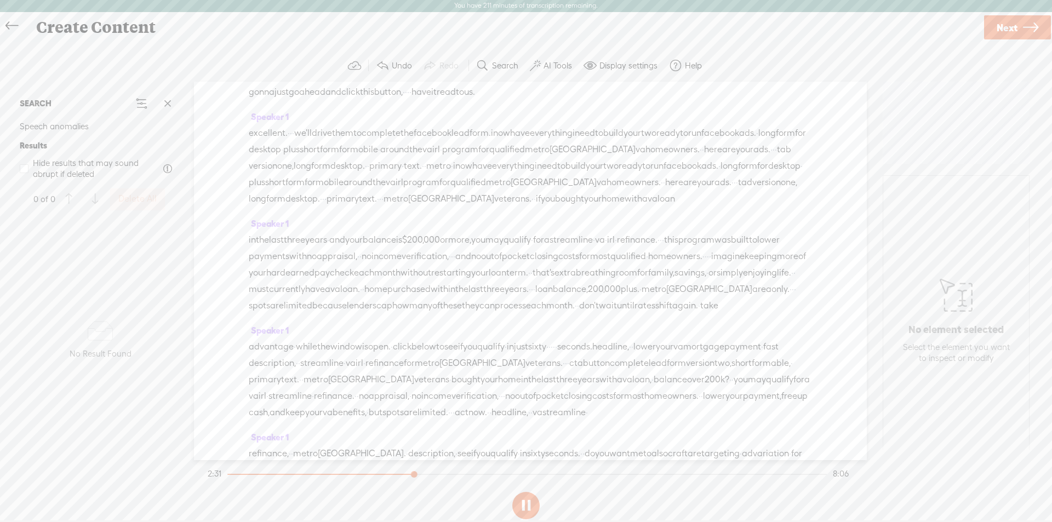
scroll to position [546, 0]
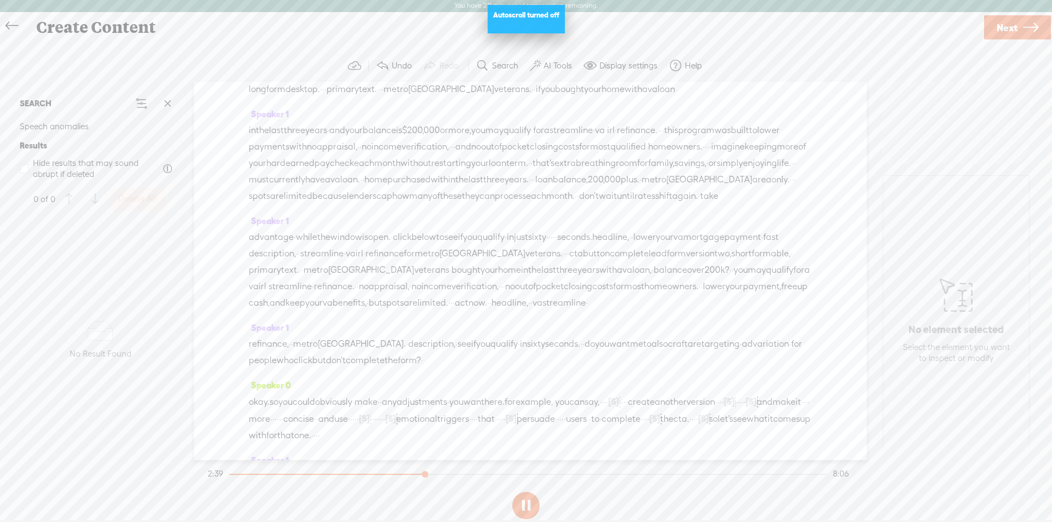
click at [772, 48] on span "·" at bounding box center [773, 40] width 2 height 16
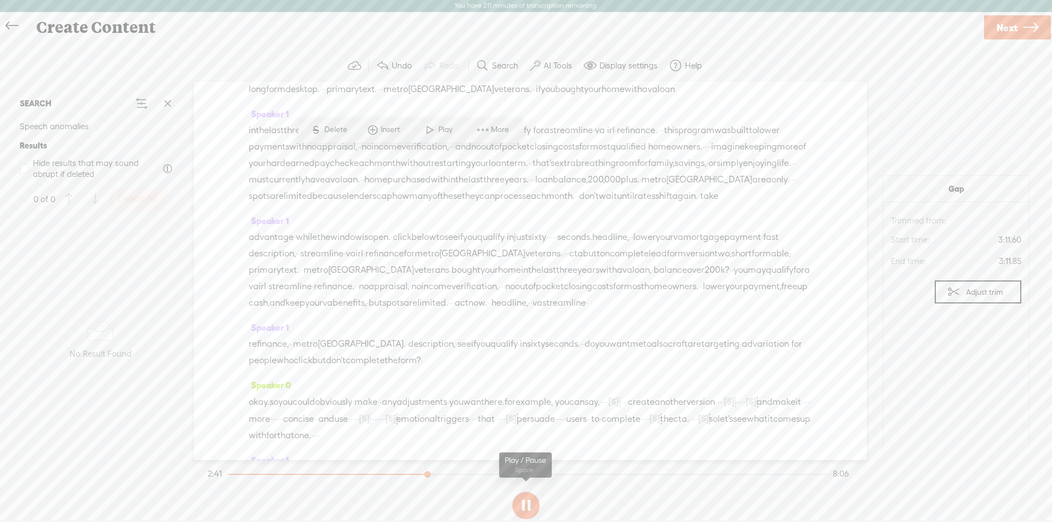
click at [527, 505] on button at bounding box center [525, 505] width 27 height 27
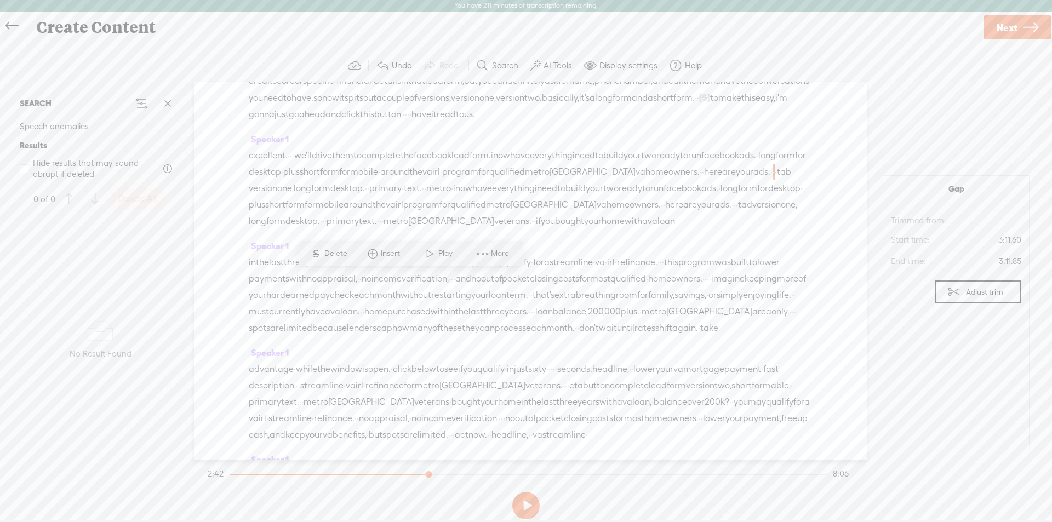
scroll to position [437, 0]
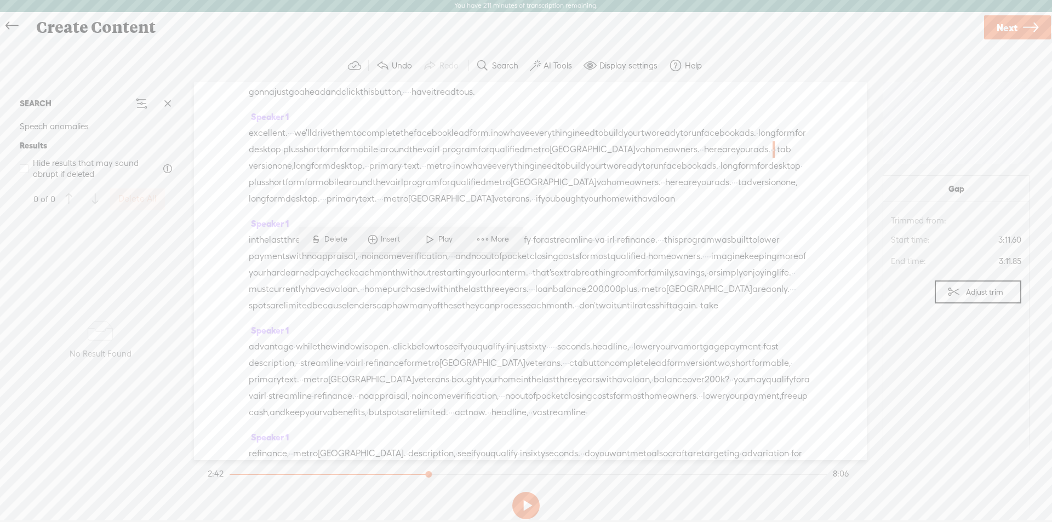
drag, startPoint x: 470, startPoint y: 301, endPoint x: 322, endPoint y: 268, distance: 151.4
click at [322, 207] on div "excellent. · · · we'll drive them to complete the facebook lead form. i now hav…" at bounding box center [530, 166] width 563 height 82
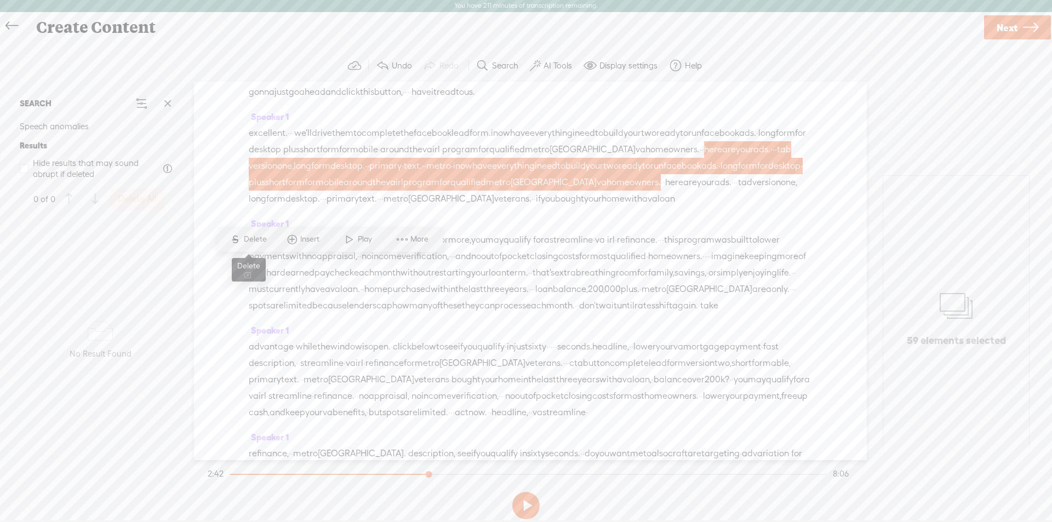
click at [255, 241] on span "Delete" at bounding box center [257, 239] width 26 height 11
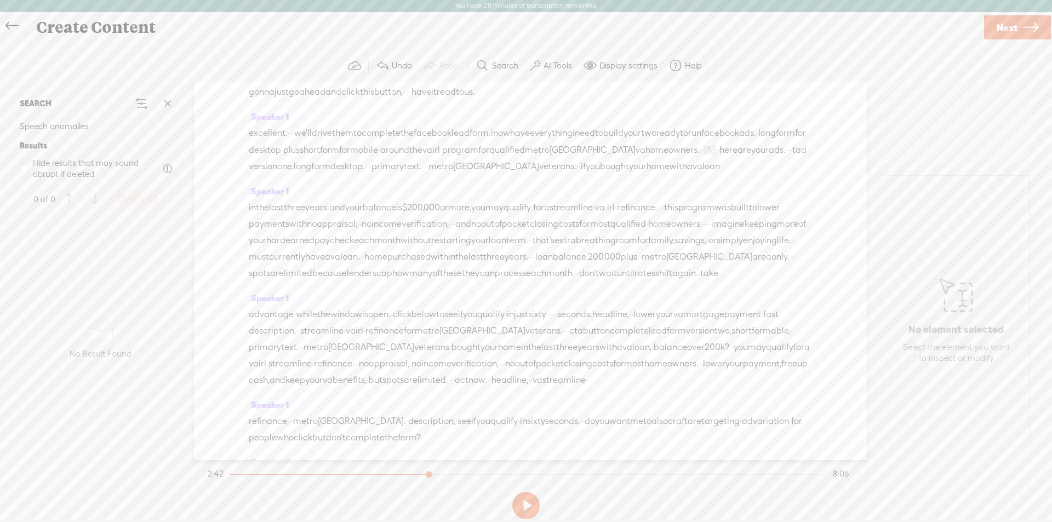
click at [255, 141] on span "excellent." at bounding box center [268, 133] width 39 height 16
click at [297, 207] on span "Play" at bounding box center [305, 206] width 17 height 11
click at [523, 506] on button at bounding box center [525, 505] width 27 height 27
click at [792, 158] on span "tad" at bounding box center [799, 150] width 14 height 16
click at [372, 234] on span "Delete" at bounding box center [383, 239] width 26 height 11
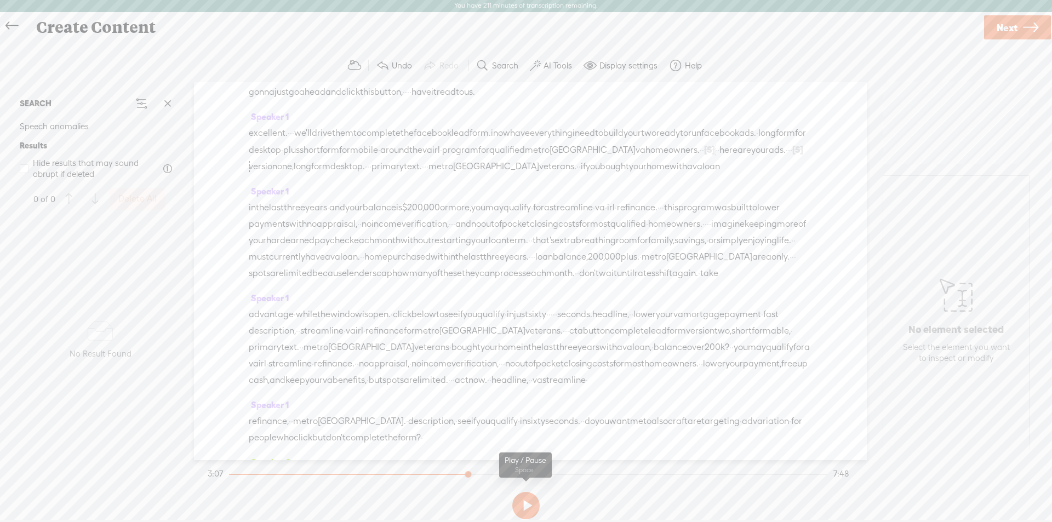
click at [526, 503] on button at bounding box center [525, 505] width 27 height 27
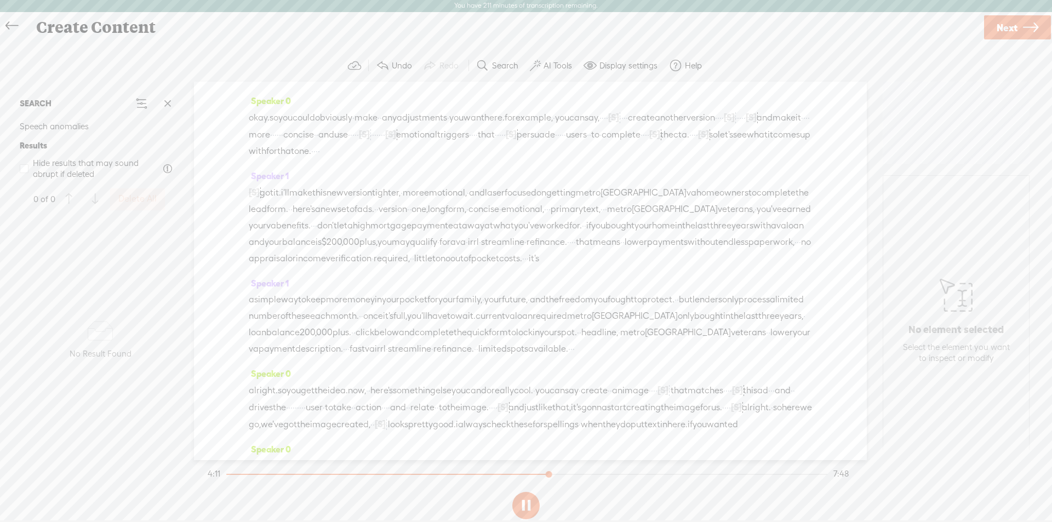
scroll to position [820, 0]
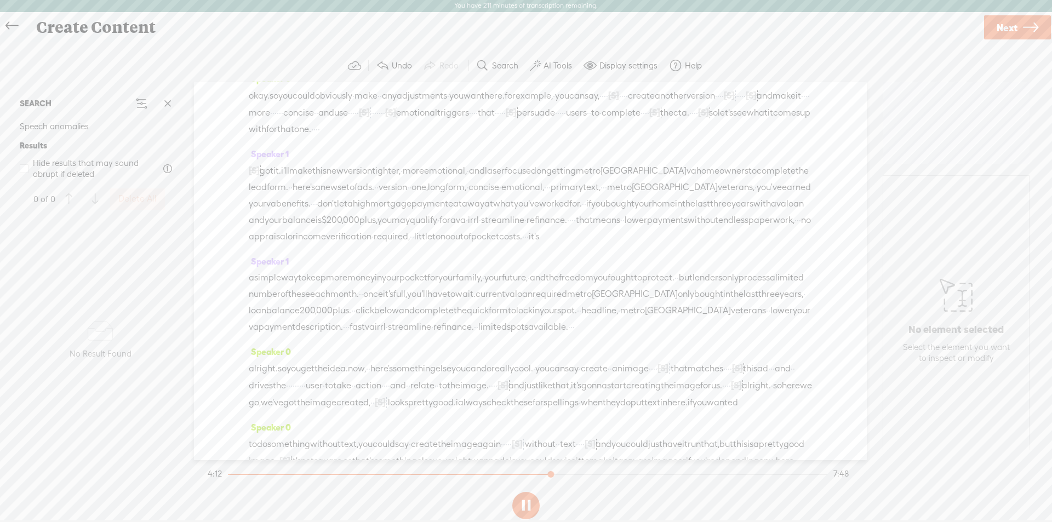
click at [531, 497] on button at bounding box center [525, 505] width 27 height 27
click at [526, 502] on button at bounding box center [525, 505] width 27 height 27
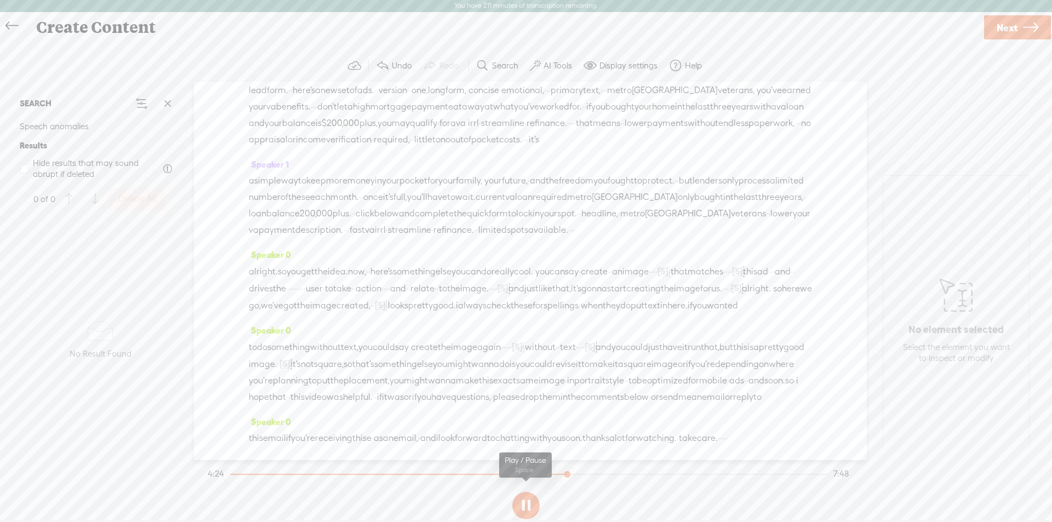
click at [520, 504] on button at bounding box center [525, 505] width 27 height 27
drag, startPoint x: 753, startPoint y: 363, endPoint x: 396, endPoint y: 419, distance: 362.1
click at [396, 419] on div "Speaker 0 · is our adfilter · pro meta · gpt · · · which · basically · · create…" at bounding box center [530, 271] width 673 height 379
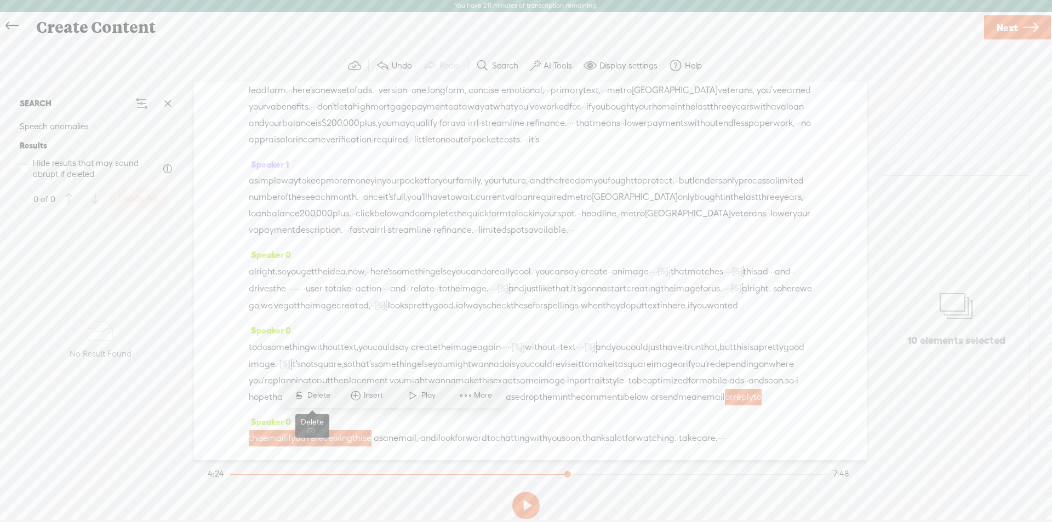
click at [315, 397] on span "Delete" at bounding box center [320, 395] width 26 height 11
drag, startPoint x: 324, startPoint y: 439, endPoint x: 269, endPoint y: 438, distance: 55.3
click at [269, 438] on div "[S] or reply to this email if you're receiving this e · as an email, · and i lo…" at bounding box center [530, 438] width 563 height 17
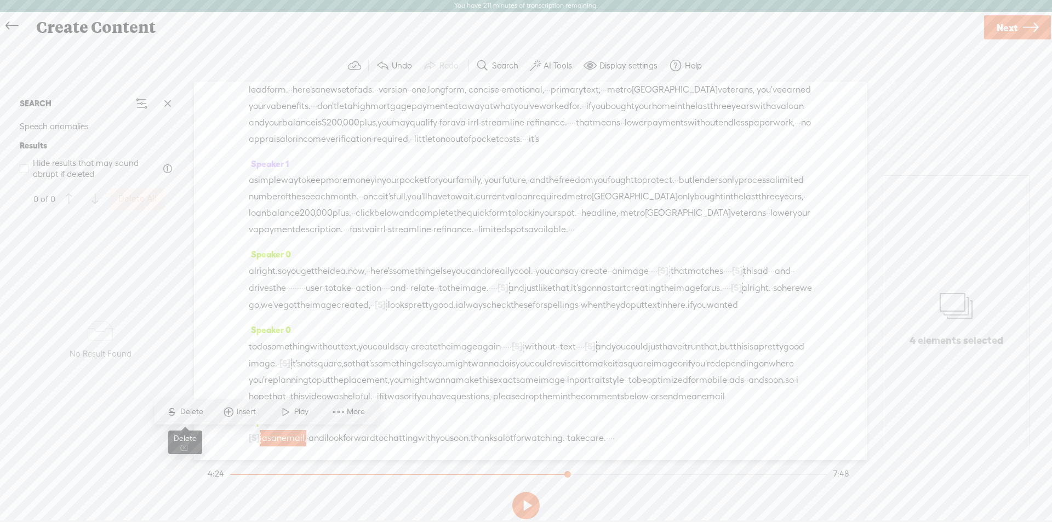
click at [196, 413] on span "Delete" at bounding box center [193, 411] width 26 height 11
click at [678, 400] on span "send" at bounding box center [668, 396] width 19 height 16
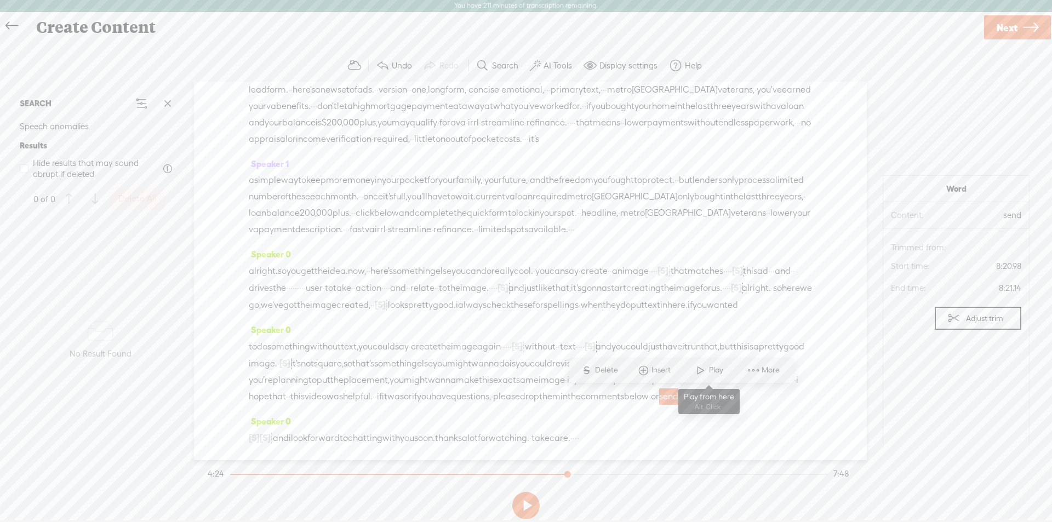
click at [703, 364] on span at bounding box center [700, 370] width 16 height 20
click at [496, 399] on span "please" at bounding box center [506, 396] width 27 height 16
click at [518, 367] on span "Play" at bounding box center [519, 370] width 17 height 11
click at [1009, 28] on span "Next" at bounding box center [1007, 28] width 21 height 28
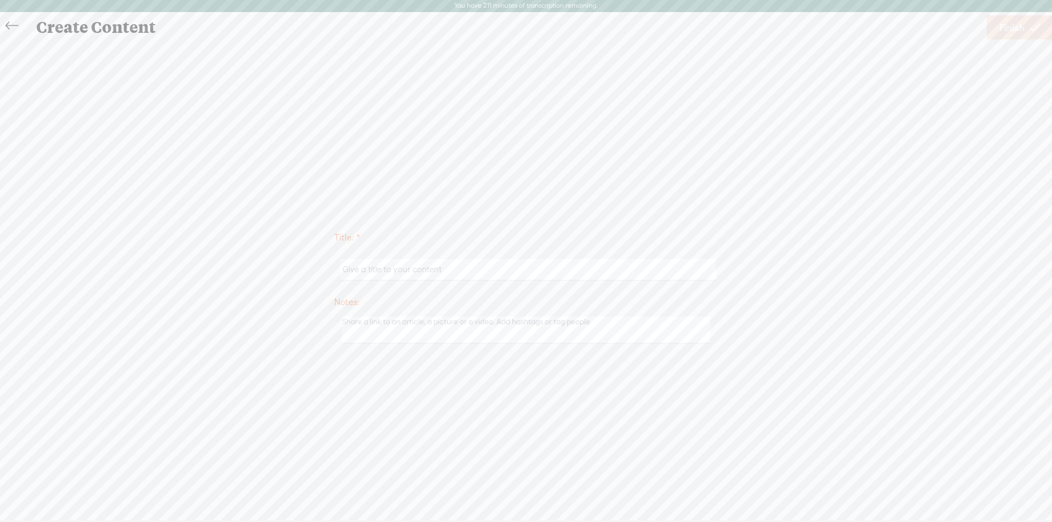
click at [14, 26] on icon at bounding box center [11, 26] width 13 height 25
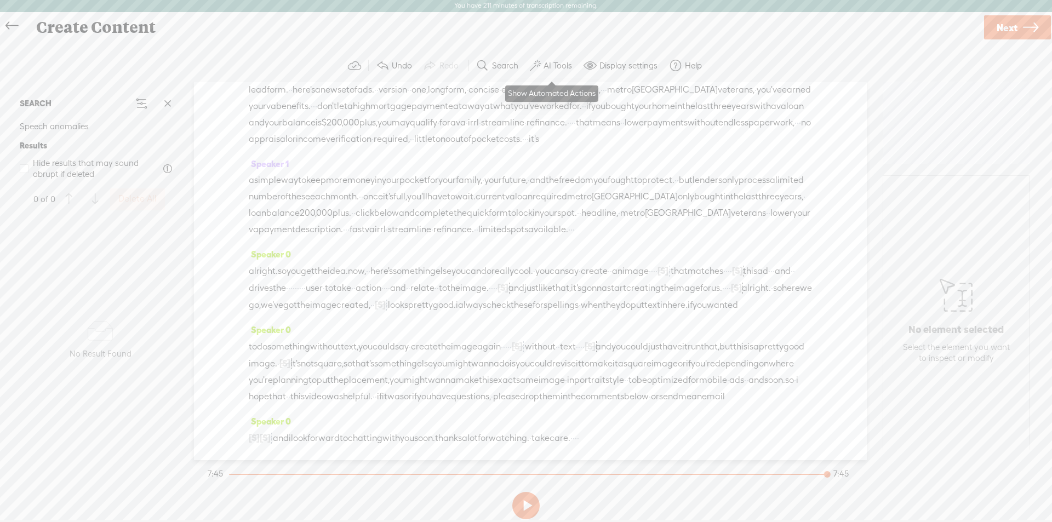
click at [557, 62] on label "AI Tools" at bounding box center [557, 65] width 28 height 11
click at [548, 282] on span at bounding box center [545, 281] width 20 height 8
click at [544, 311] on span at bounding box center [545, 310] width 20 height 8
click at [1014, 26] on span "Next" at bounding box center [1007, 28] width 21 height 28
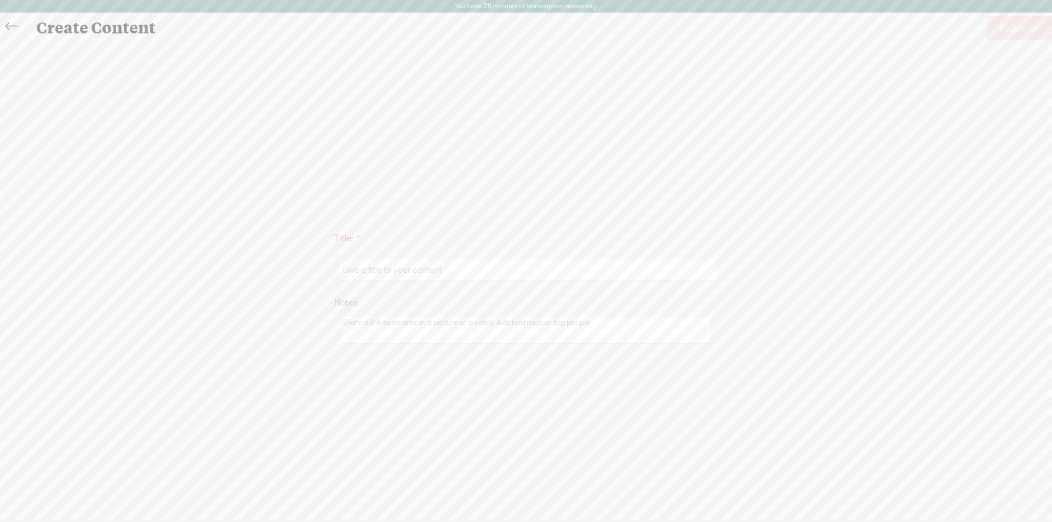
click at [379, 273] on input "text" at bounding box center [527, 270] width 375 height 21
paste input "Ad Filter Pro Meta – MLO Edition"
type input "Ad Filter Pro Meta – MLO Edition"
click at [399, 330] on textarea at bounding box center [526, 330] width 368 height 27
type textarea "Custom GPT on [DOMAIN_NAME] Updated [DATE]"
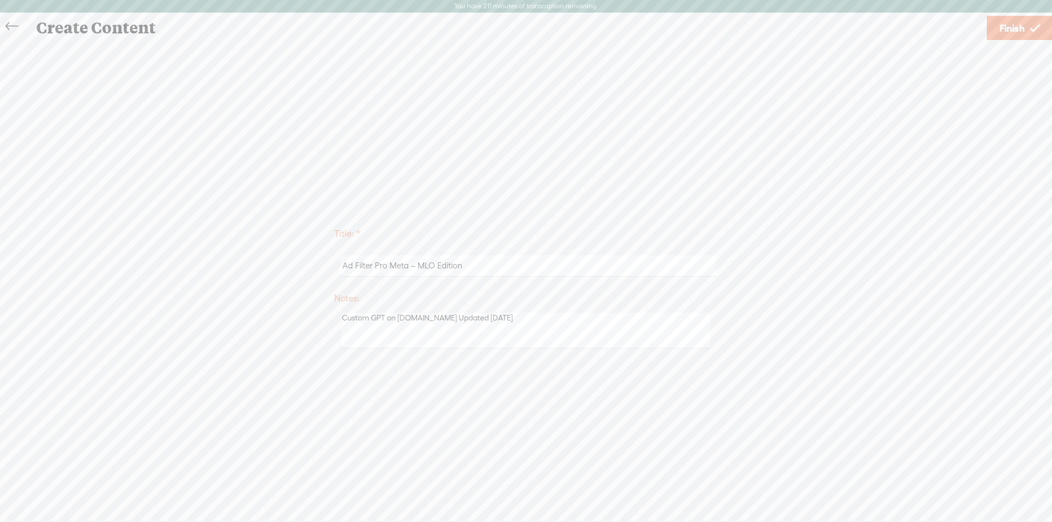
click at [497, 266] on input "Ad Filter Pro Meta – MLO Edition" at bounding box center [527, 265] width 375 height 21
type input "Ad Filter Pro Meta – MLO Edition Demo Video"
click at [1010, 25] on span "Finish" at bounding box center [1011, 28] width 25 height 28
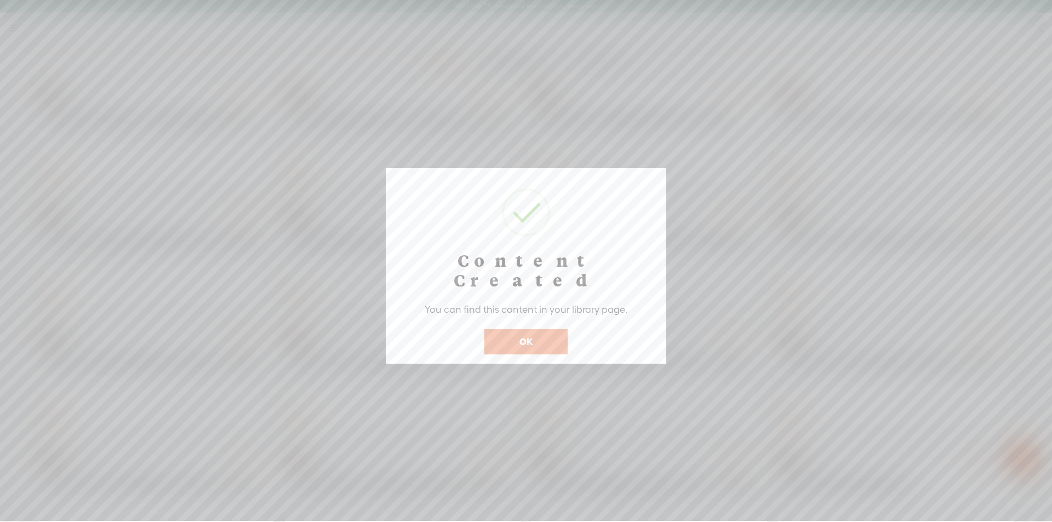
click at [525, 329] on button "OK" at bounding box center [525, 341] width 83 height 25
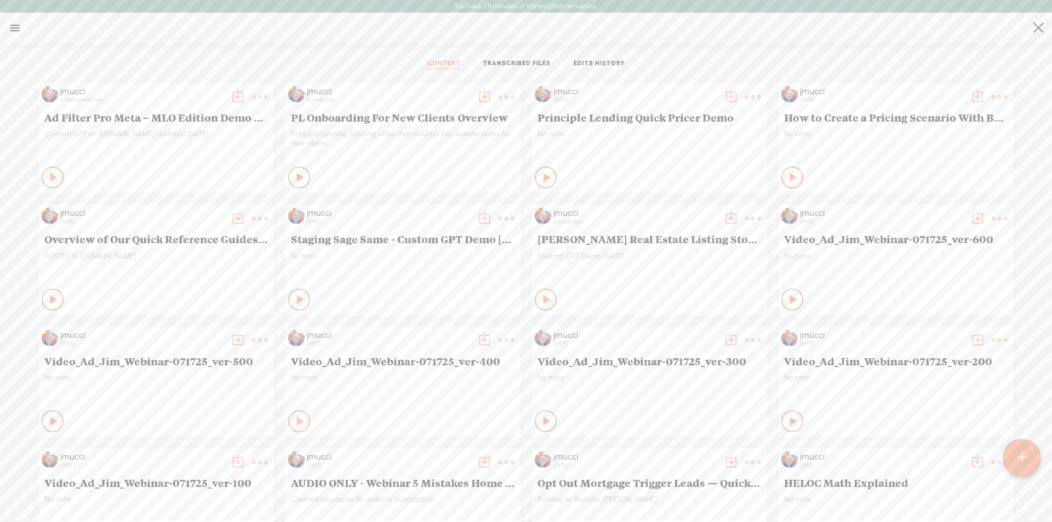
click at [252, 96] on t at bounding box center [259, 96] width 15 height 15
click at [201, 210] on link "Rendering Video..." at bounding box center [200, 209] width 110 height 25
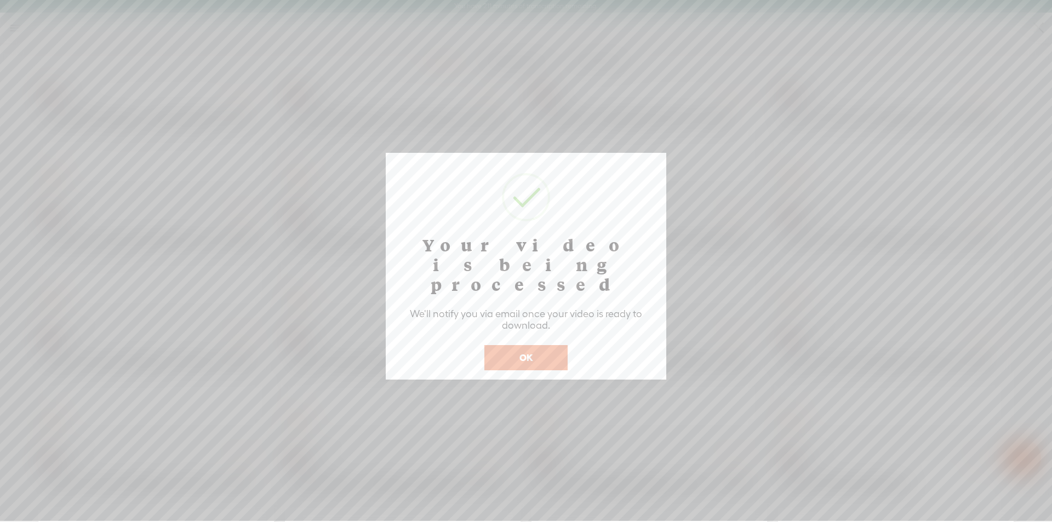
click at [535, 345] on button "OK" at bounding box center [525, 357] width 83 height 25
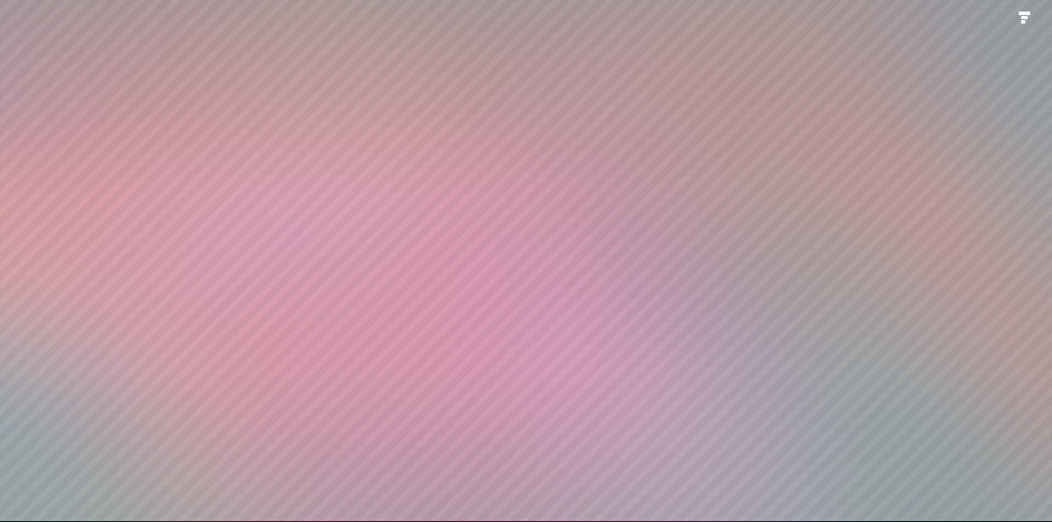
scroll to position [1, 0]
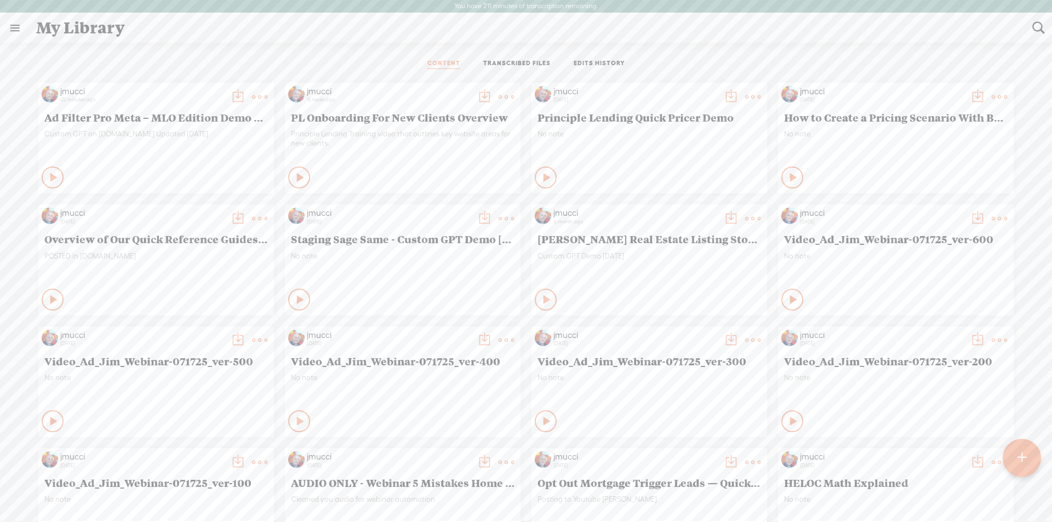
scroll to position [1, 0]
click at [230, 96] on t at bounding box center [237, 96] width 15 height 15
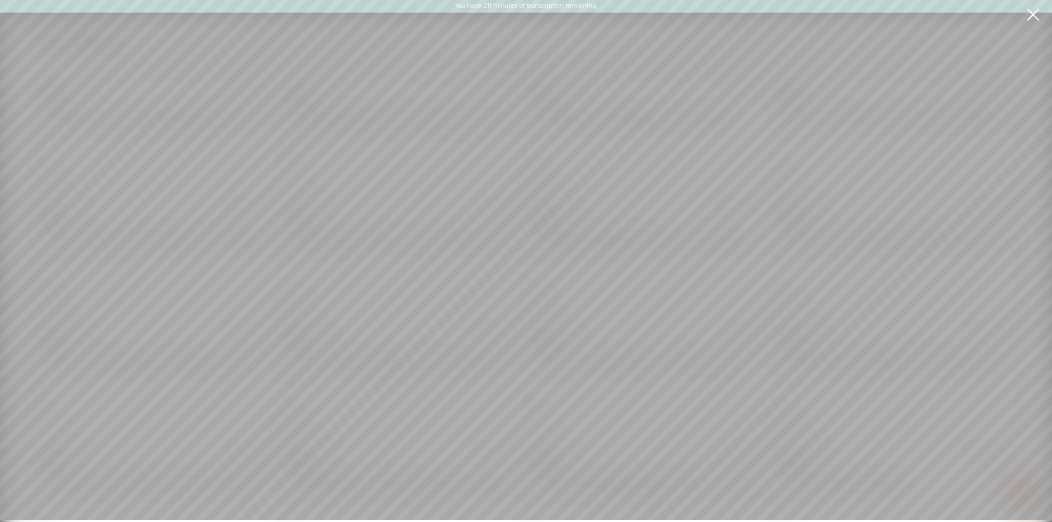
scroll to position [0, 0]
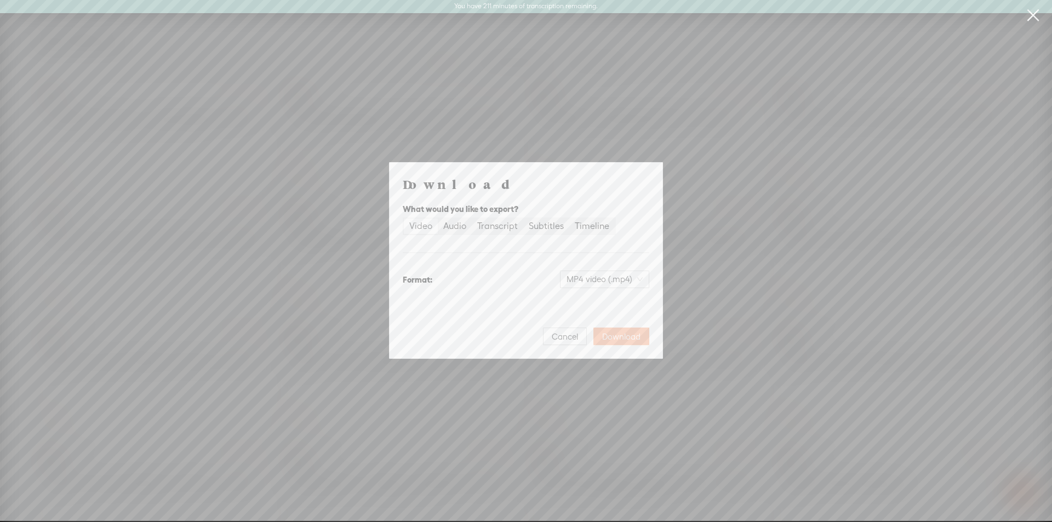
click at [619, 338] on span "Download" at bounding box center [621, 336] width 38 height 11
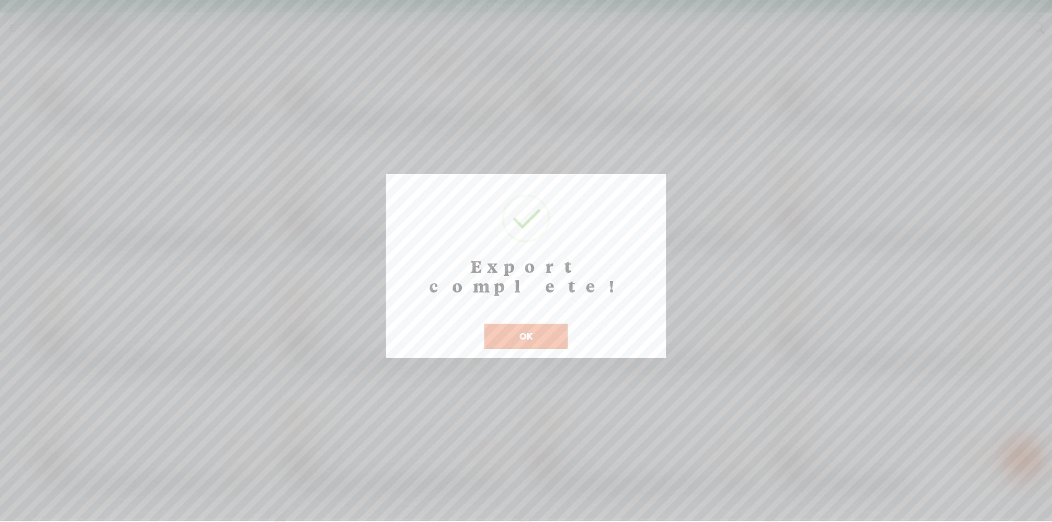
click at [546, 324] on button "OK" at bounding box center [525, 336] width 83 height 25
